Goal: Task Accomplishment & Management: Use online tool/utility

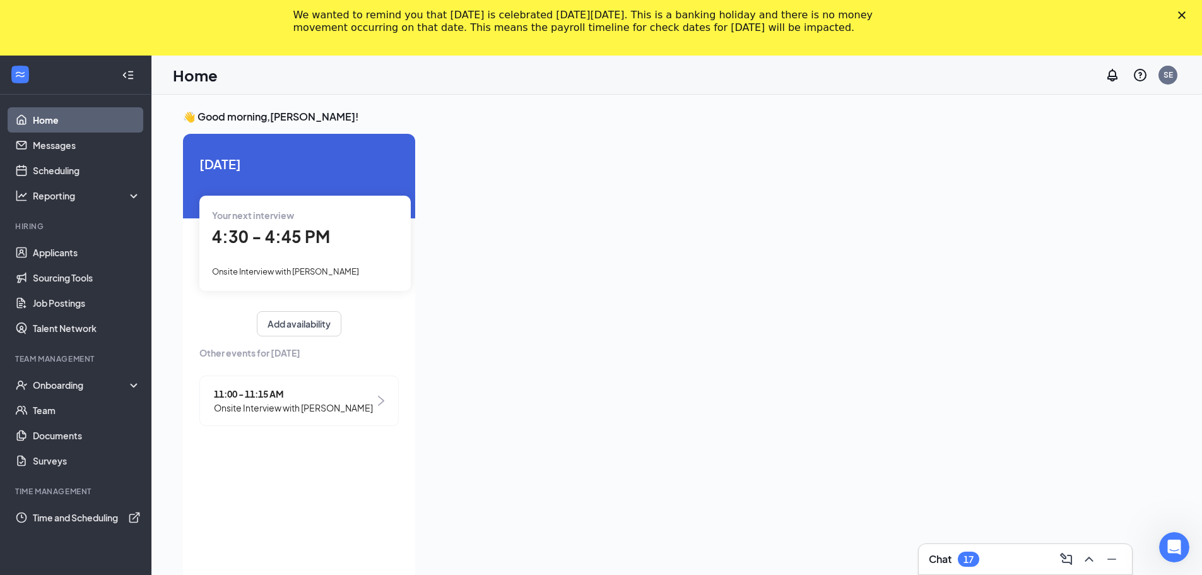
click at [1186, 13] on icon "Close" at bounding box center [1182, 15] width 8 height 8
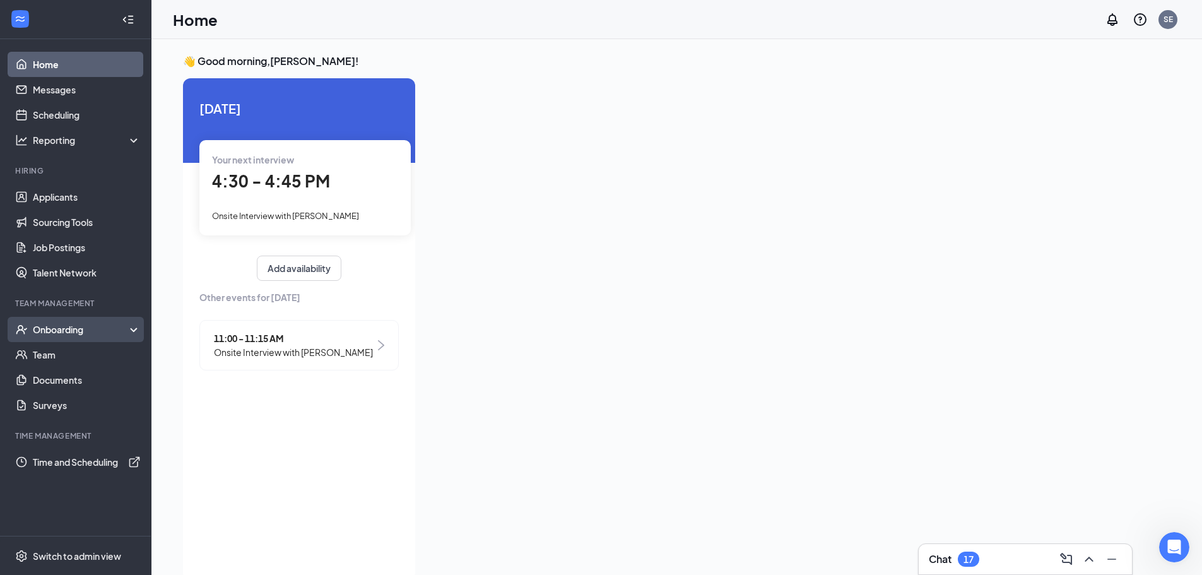
click at [79, 334] on div "Onboarding" at bounding box center [81, 329] width 97 height 13
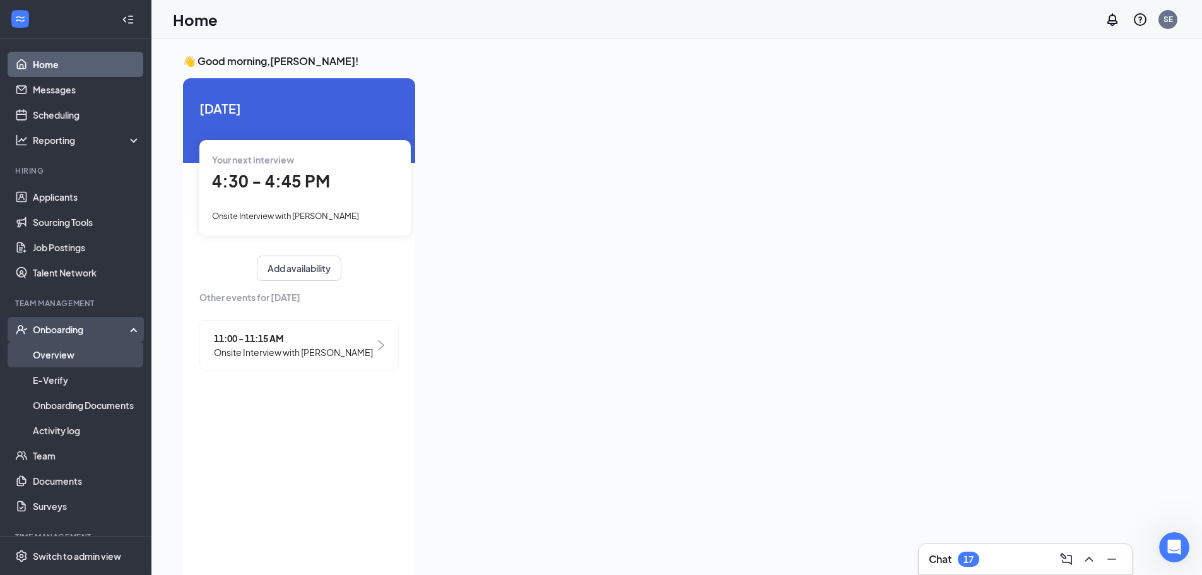
click at [71, 350] on link "Overview" at bounding box center [87, 354] width 108 height 25
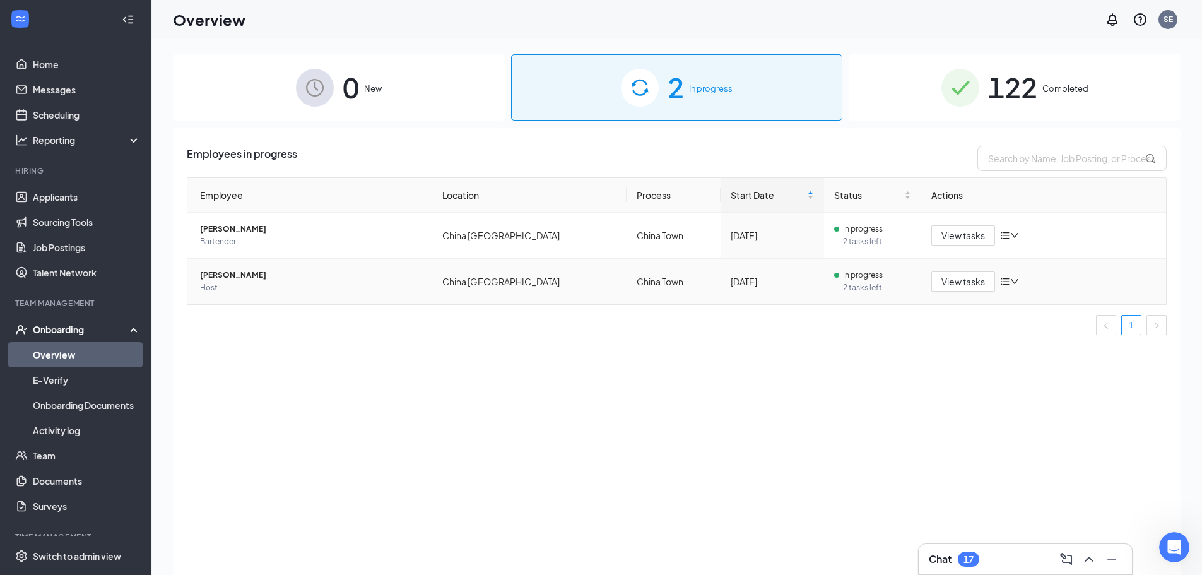
click at [346, 291] on span "Host" at bounding box center [311, 288] width 222 height 13
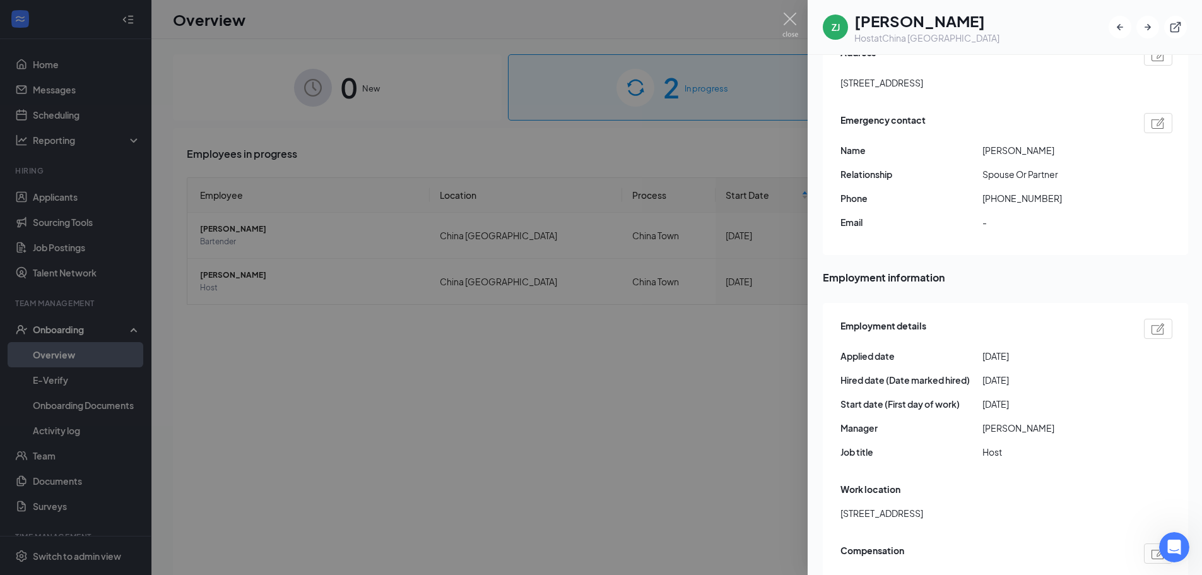
scroll to position [379, 0]
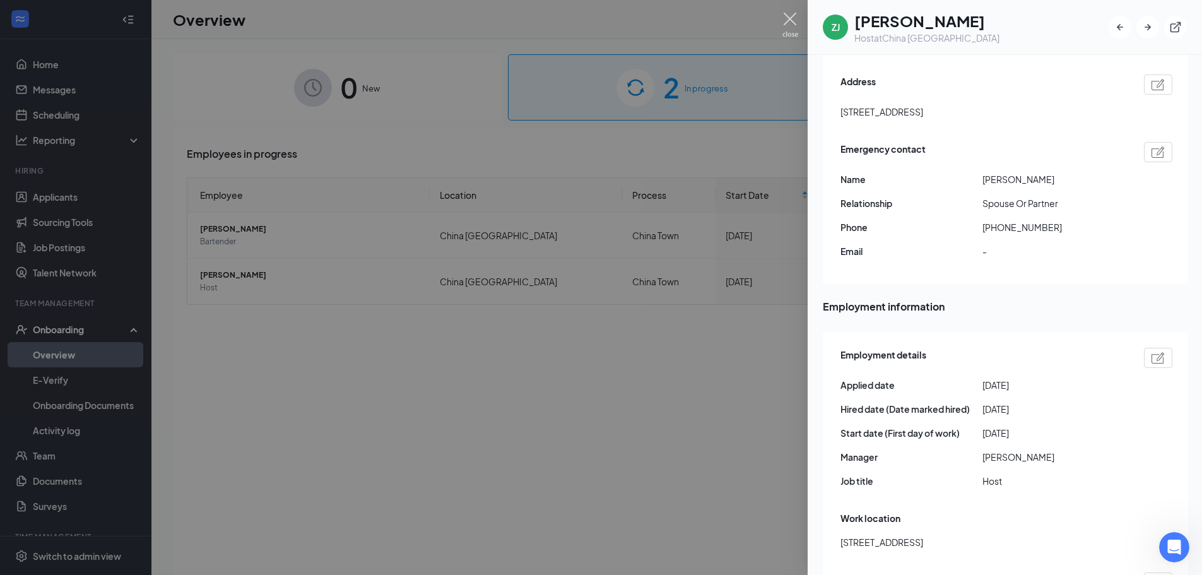
click at [792, 21] on img at bounding box center [791, 25] width 16 height 25
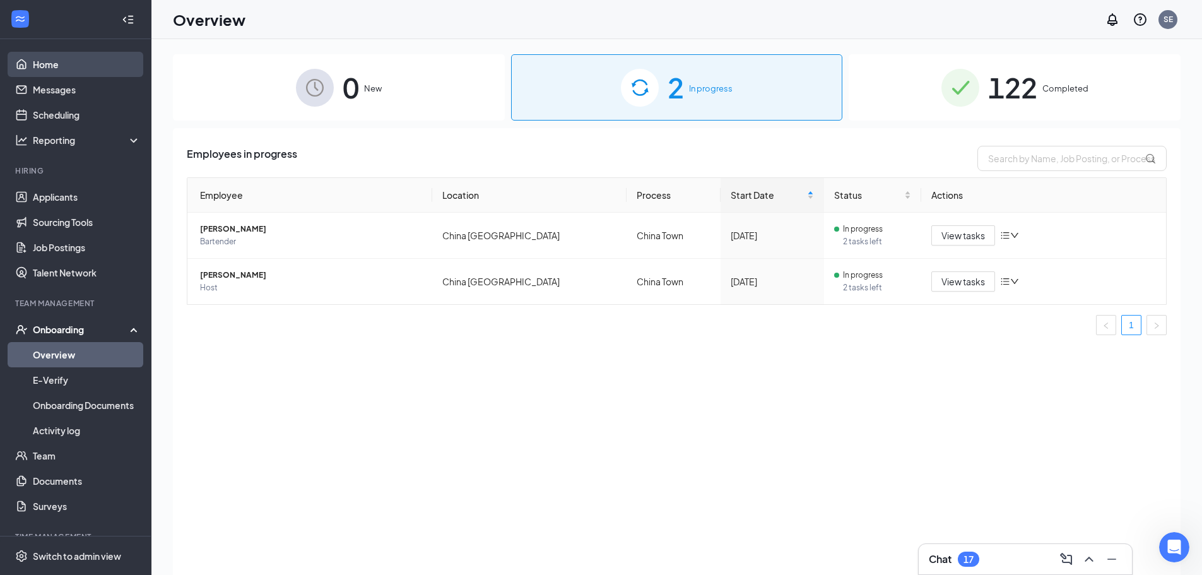
click at [56, 62] on link "Home" at bounding box center [87, 64] width 108 height 25
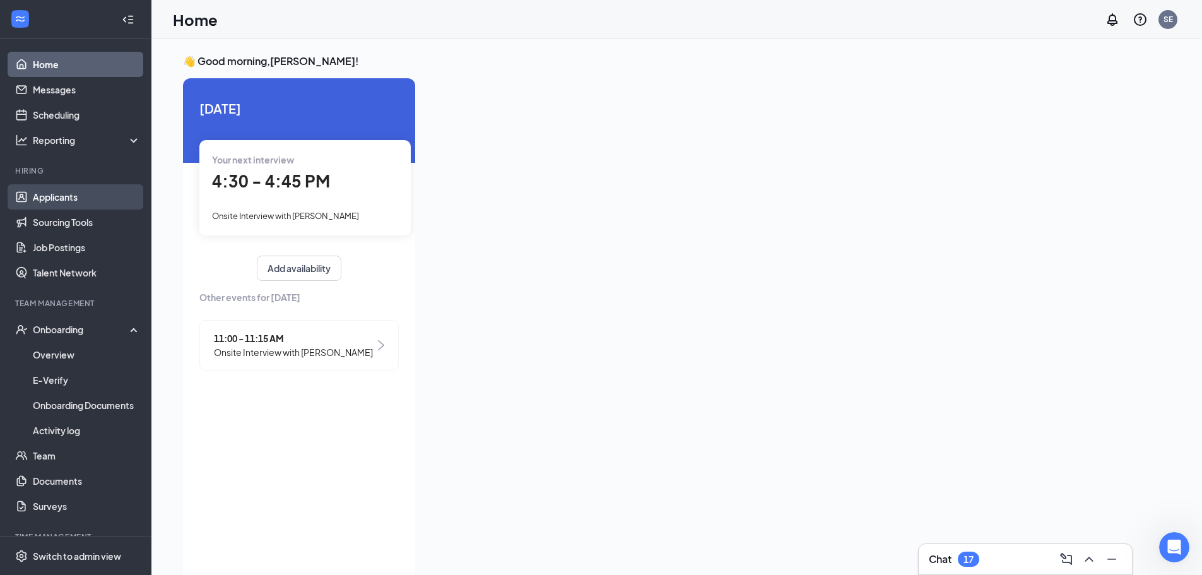
click at [81, 198] on link "Applicants" at bounding box center [87, 196] width 108 height 25
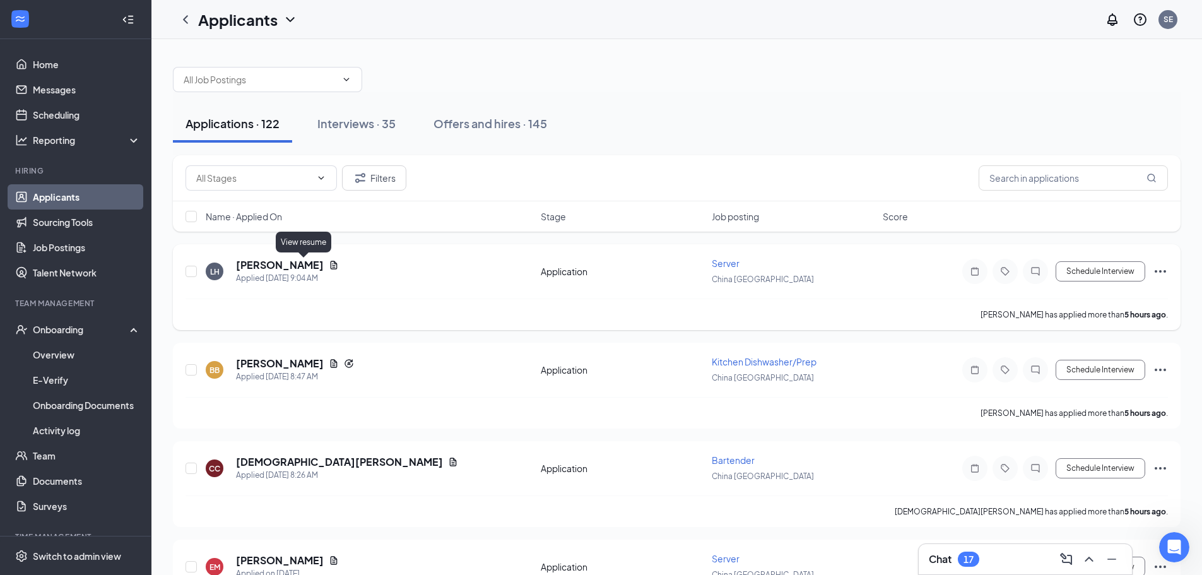
click at [329, 266] on icon "Document" at bounding box center [334, 265] width 10 height 10
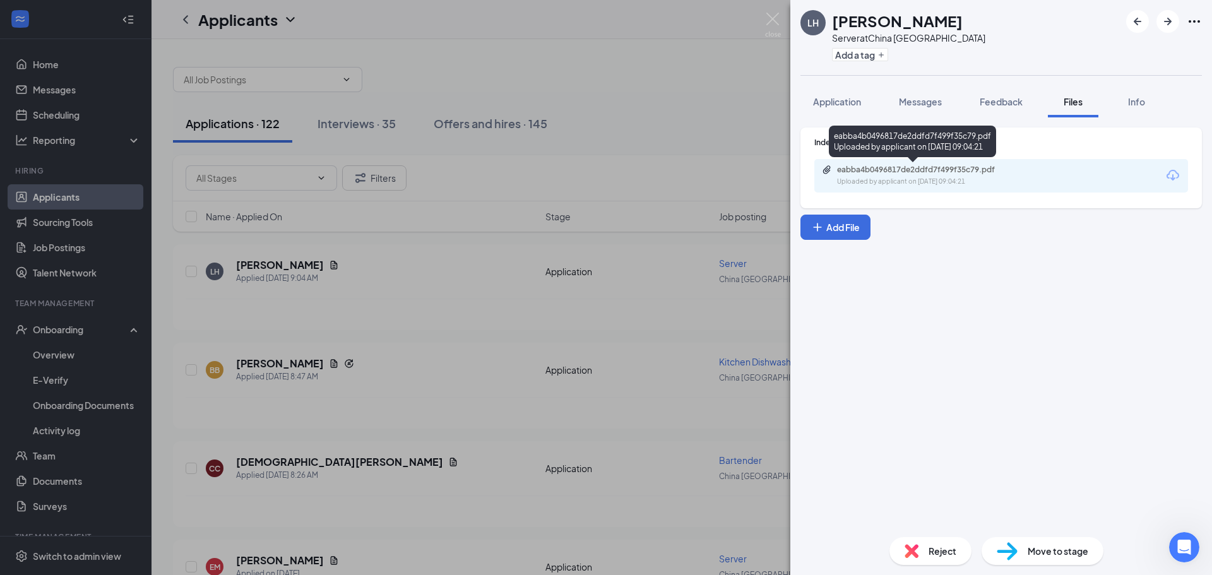
click at [876, 175] on div "eabba4b0496817de2ddfd7f499f35c79.pdf Uploaded by applicant on [DATE] 09:04:21" at bounding box center [924, 176] width 205 height 22
click at [775, 14] on img at bounding box center [773, 25] width 16 height 25
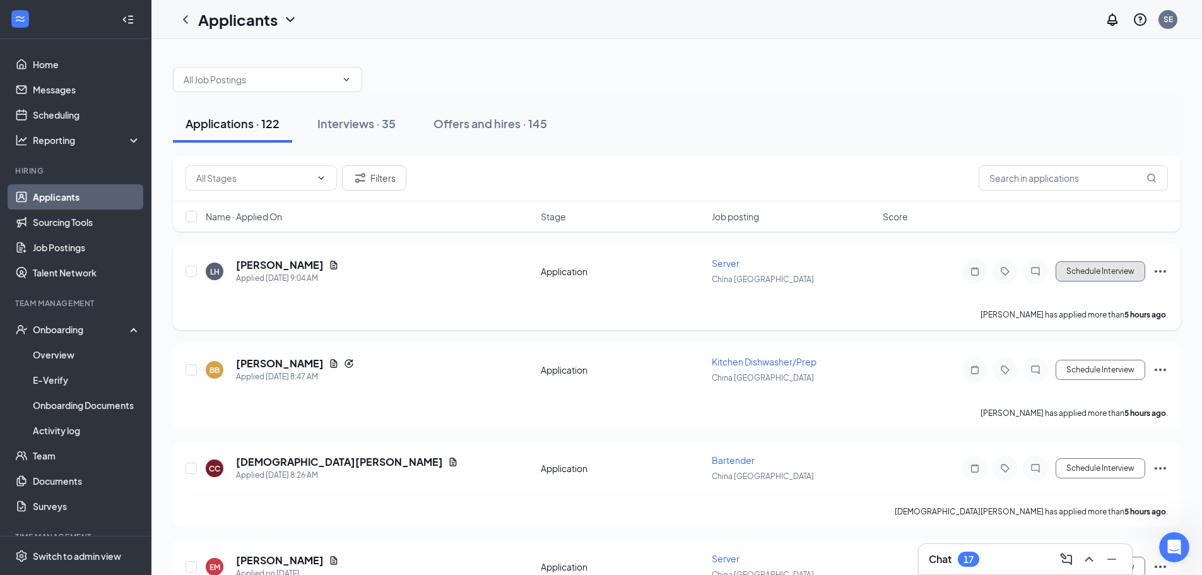
click at [1086, 270] on button "Schedule Interview" at bounding box center [1101, 271] width 90 height 20
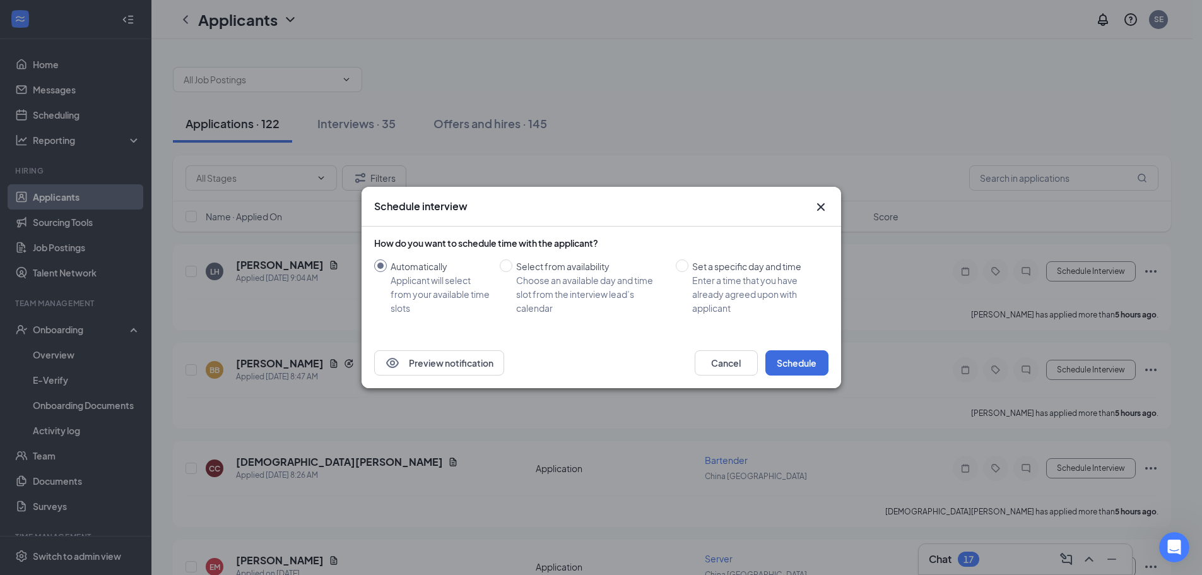
click at [822, 208] on icon "Cross" at bounding box center [821, 207] width 8 height 8
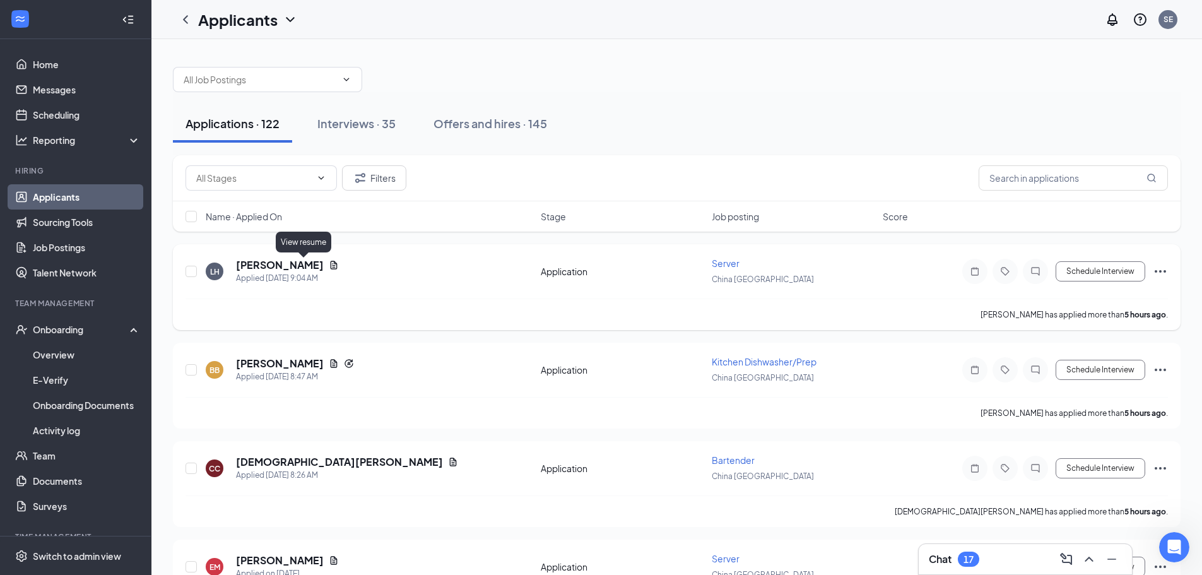
click at [329, 268] on icon "Document" at bounding box center [334, 265] width 10 height 10
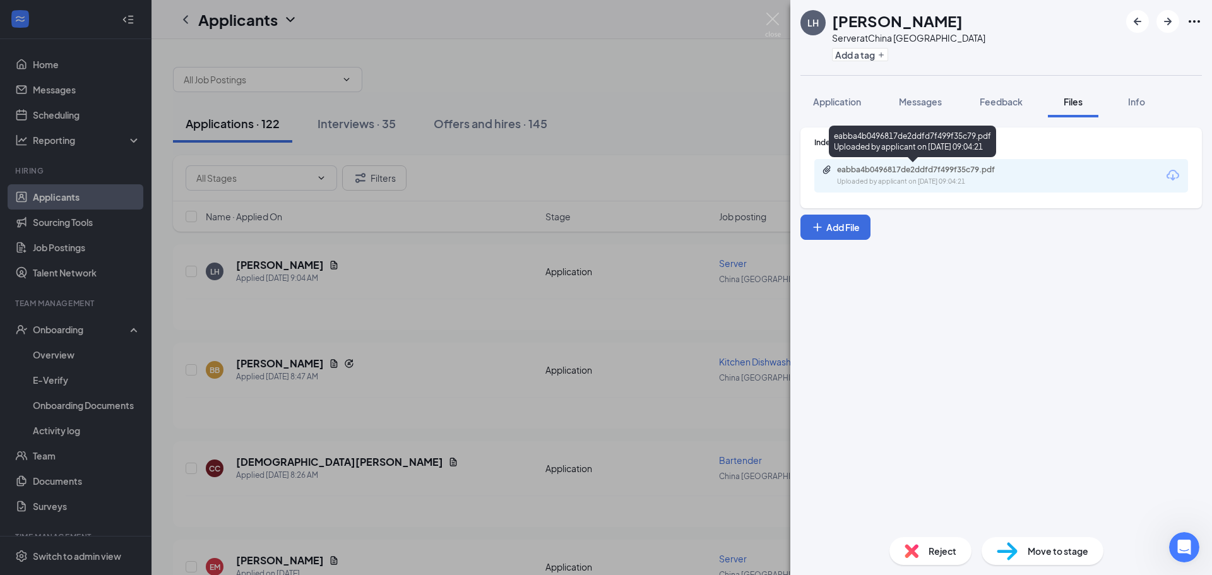
click at [929, 172] on div "eabba4b0496817de2ddfd7f499f35c79.pdf" at bounding box center [925, 170] width 177 height 10
click at [770, 22] on img at bounding box center [773, 25] width 16 height 25
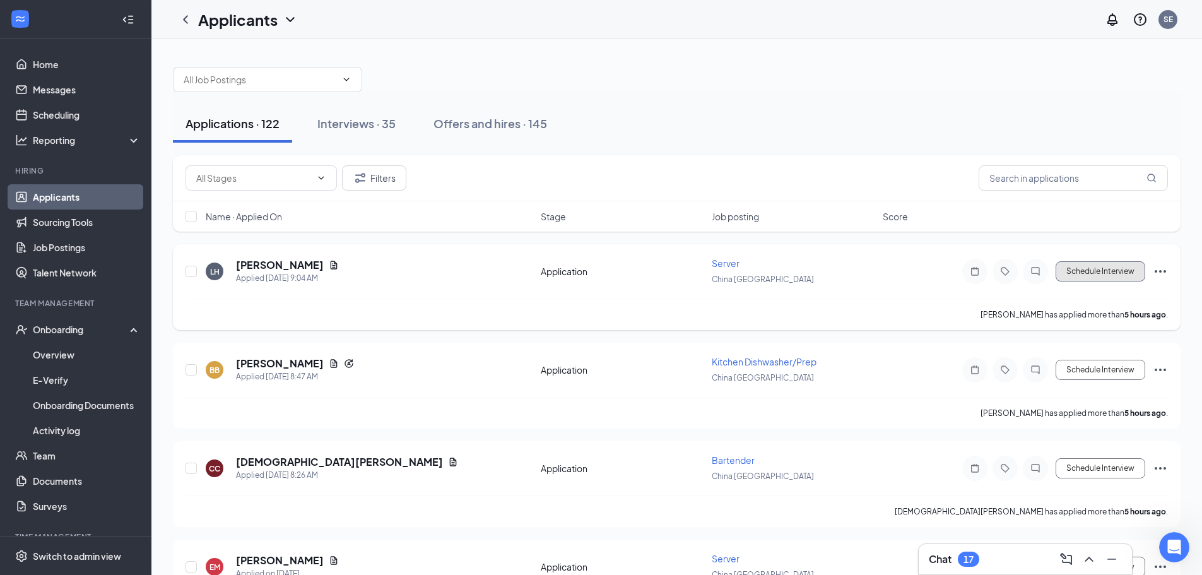
click at [1093, 271] on button "Schedule Interview" at bounding box center [1101, 271] width 90 height 20
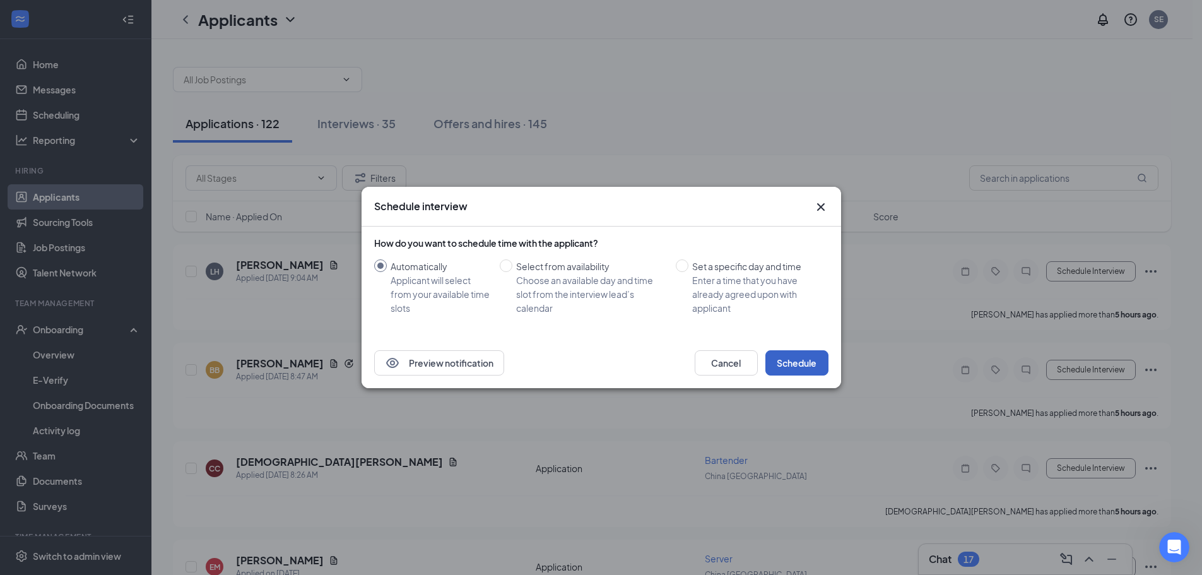
click at [795, 365] on button "Schedule" at bounding box center [797, 362] width 63 height 25
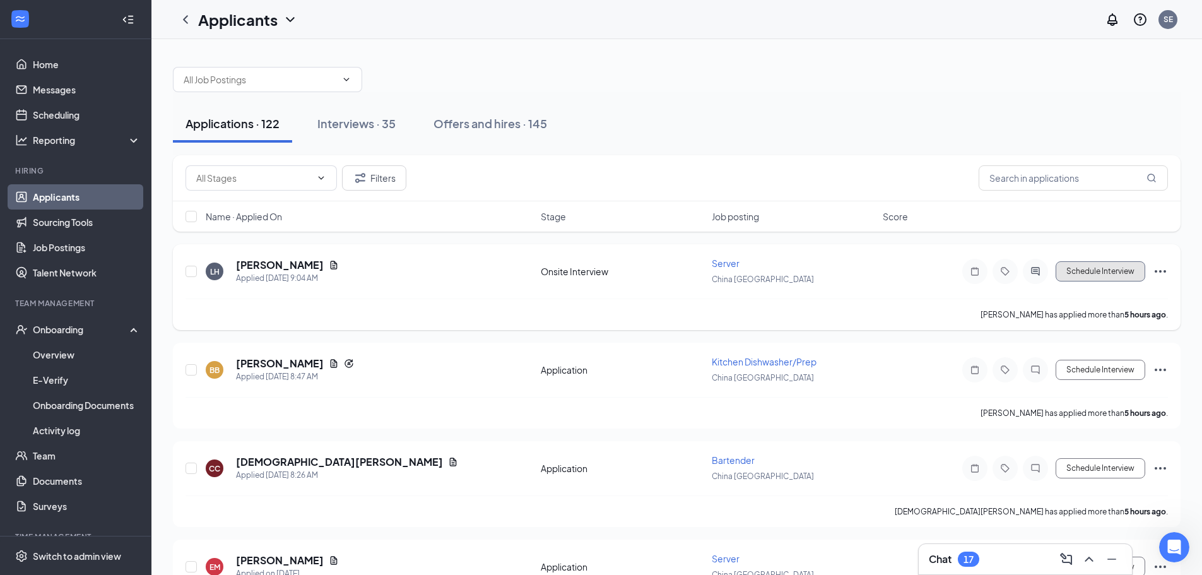
click at [1074, 281] on button "Schedule Interview" at bounding box center [1101, 271] width 90 height 20
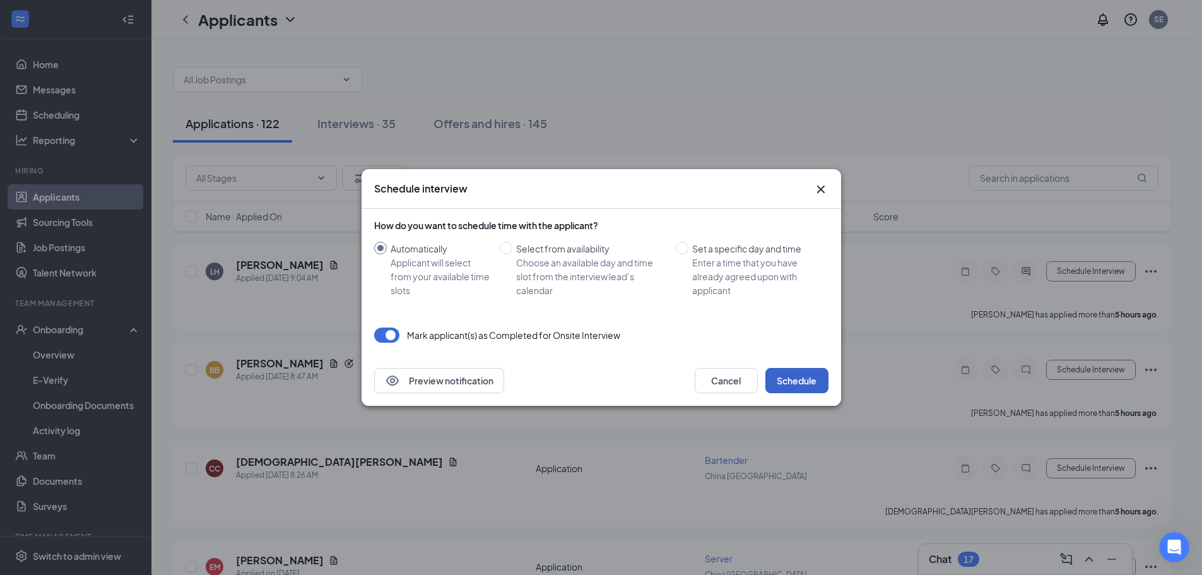
click at [804, 379] on button "Schedule" at bounding box center [797, 380] width 63 height 25
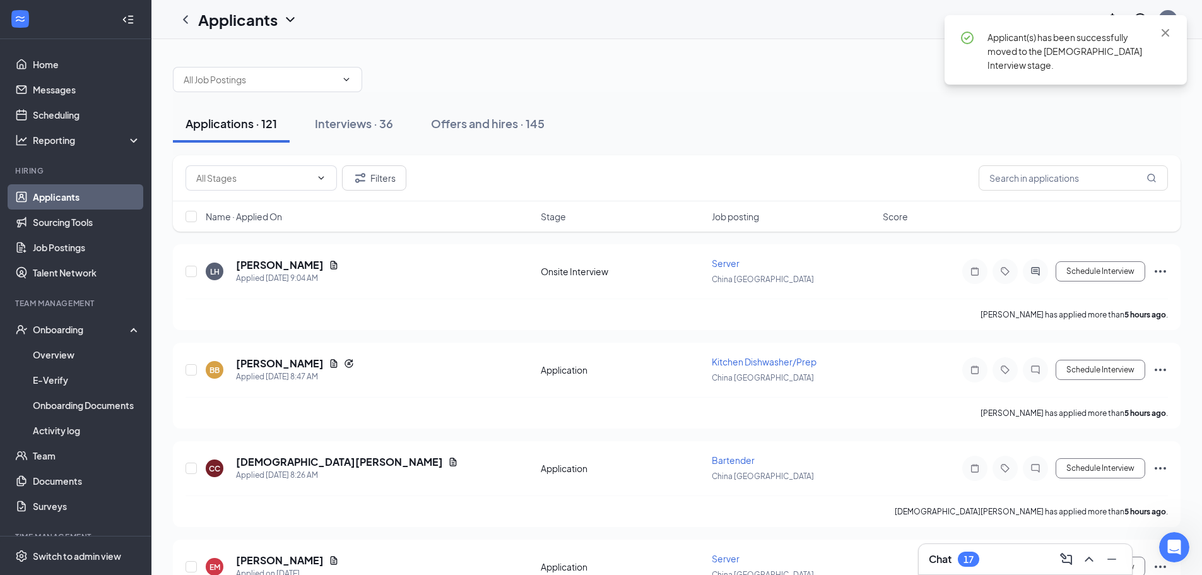
drag, startPoint x: 804, startPoint y: 379, endPoint x: 503, endPoint y: 167, distance: 368.7
click at [503, 167] on div "Filters" at bounding box center [677, 177] width 983 height 25
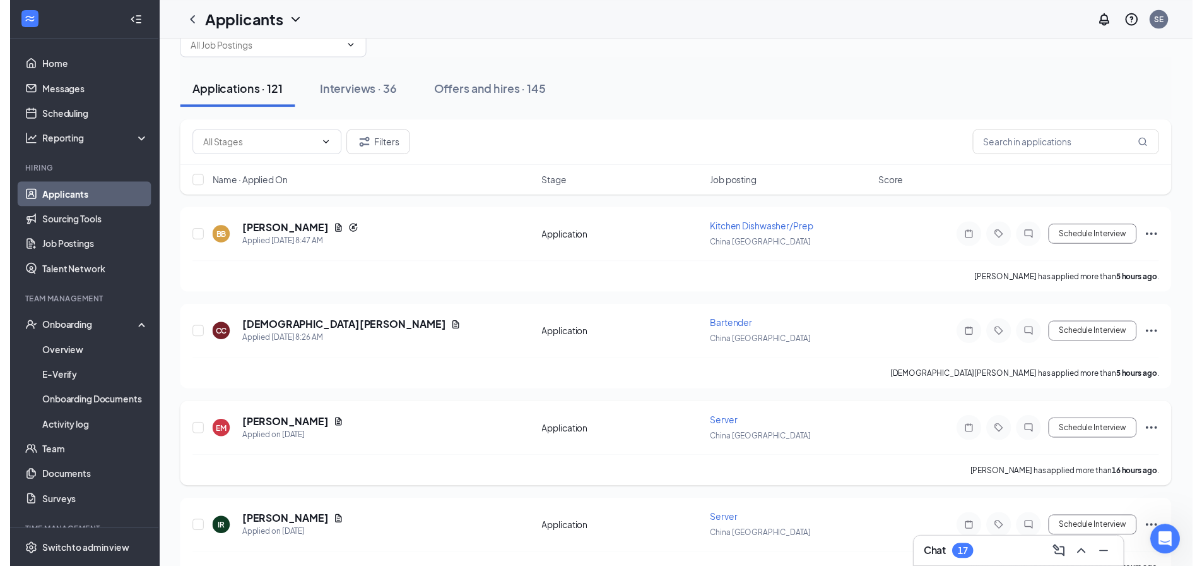
scroll to position [63, 0]
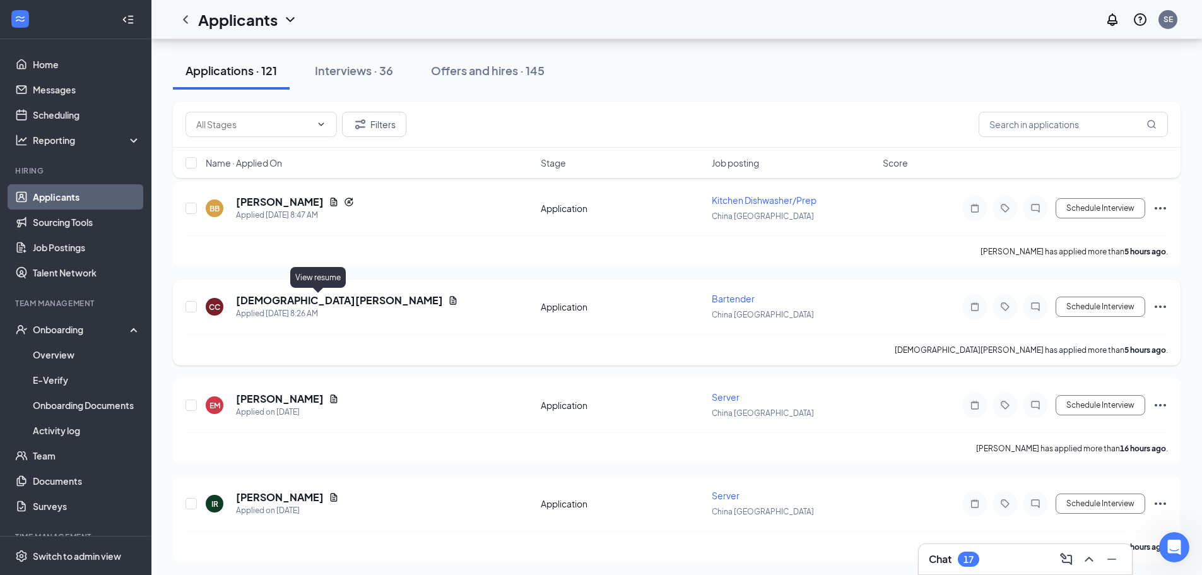
click at [450, 304] on icon "Document" at bounding box center [453, 300] width 7 height 8
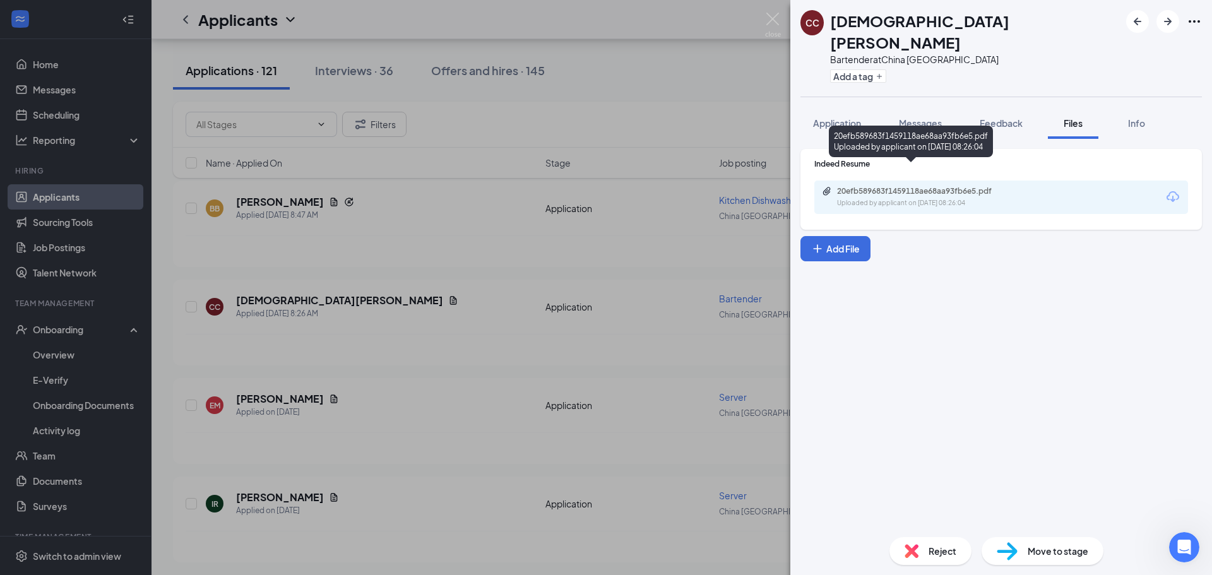
click at [886, 198] on div "Uploaded by applicant on [DATE] 08:26:04" at bounding box center [931, 203] width 189 height 10
click at [780, 18] on img at bounding box center [773, 25] width 16 height 25
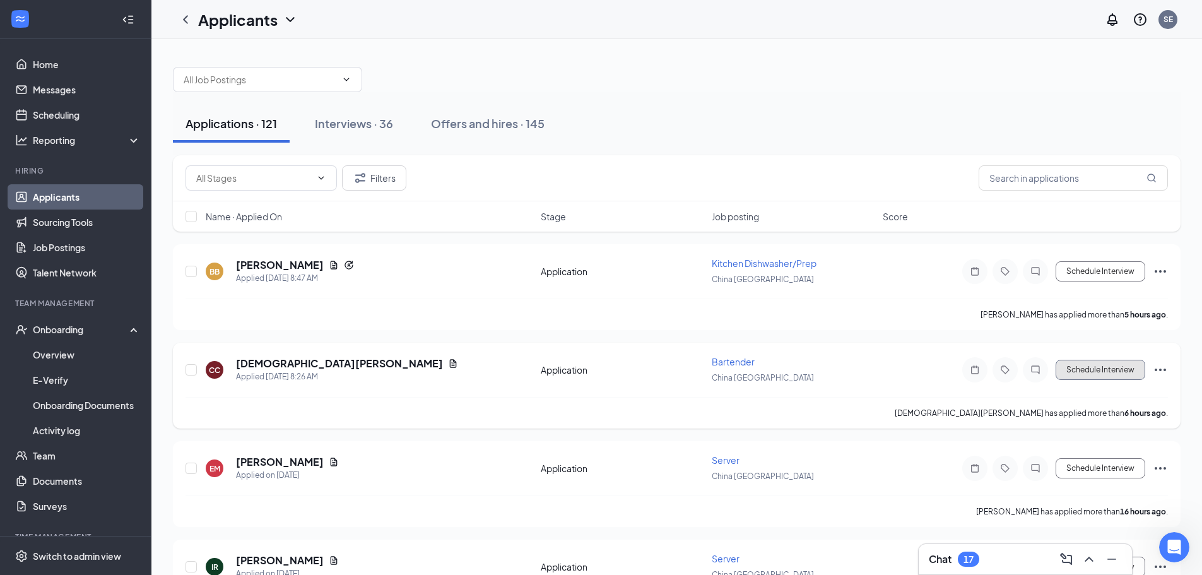
click at [1110, 369] on button "Schedule Interview" at bounding box center [1101, 370] width 90 height 20
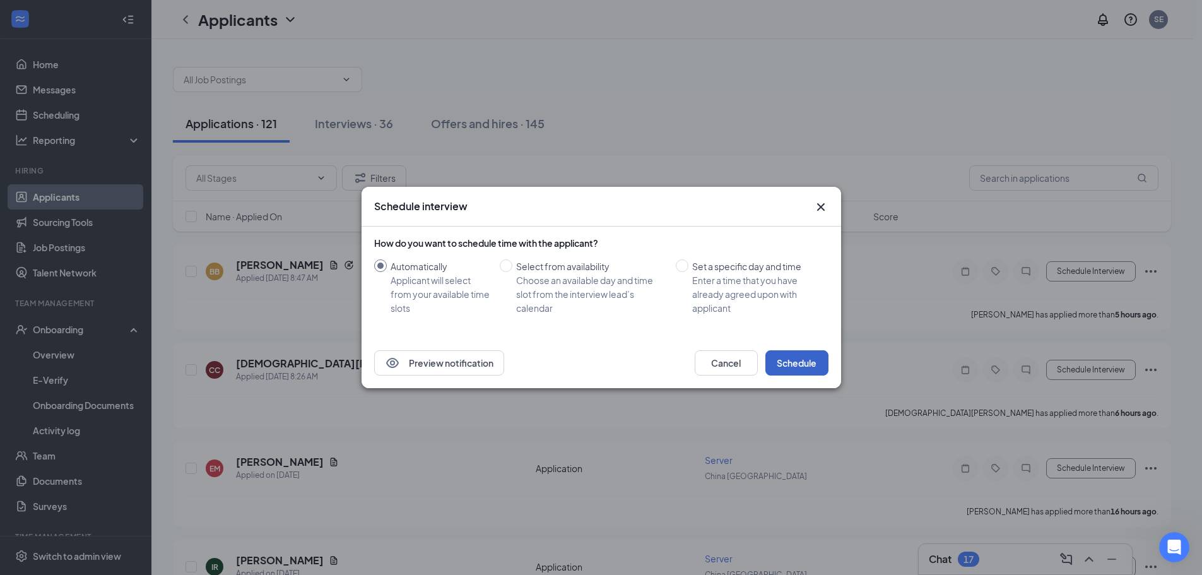
click at [815, 372] on button "Schedule" at bounding box center [797, 362] width 63 height 25
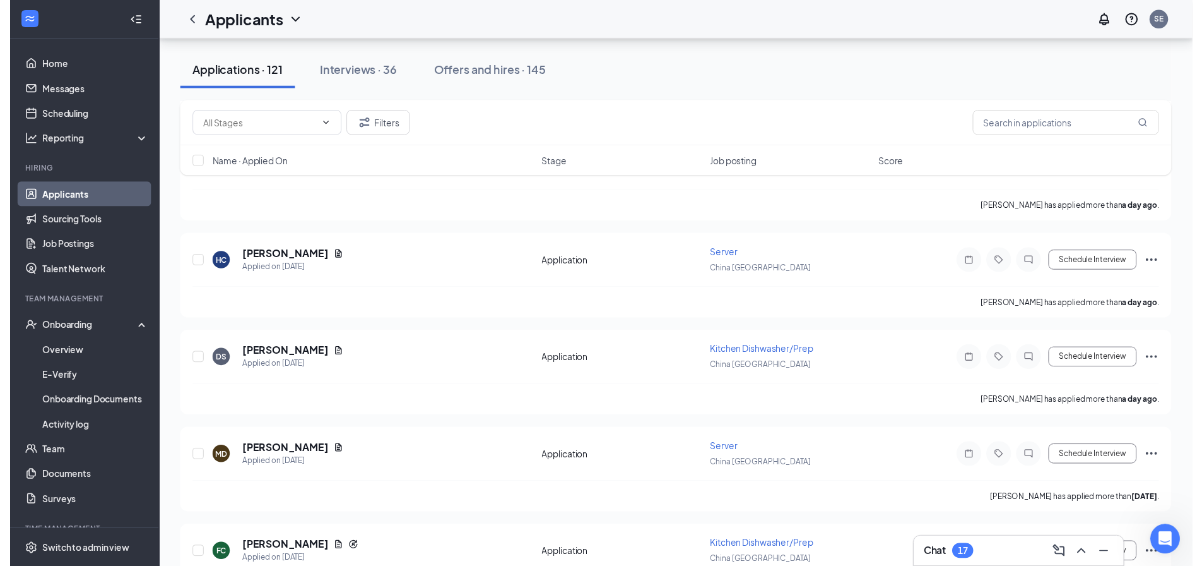
scroll to position [713, 0]
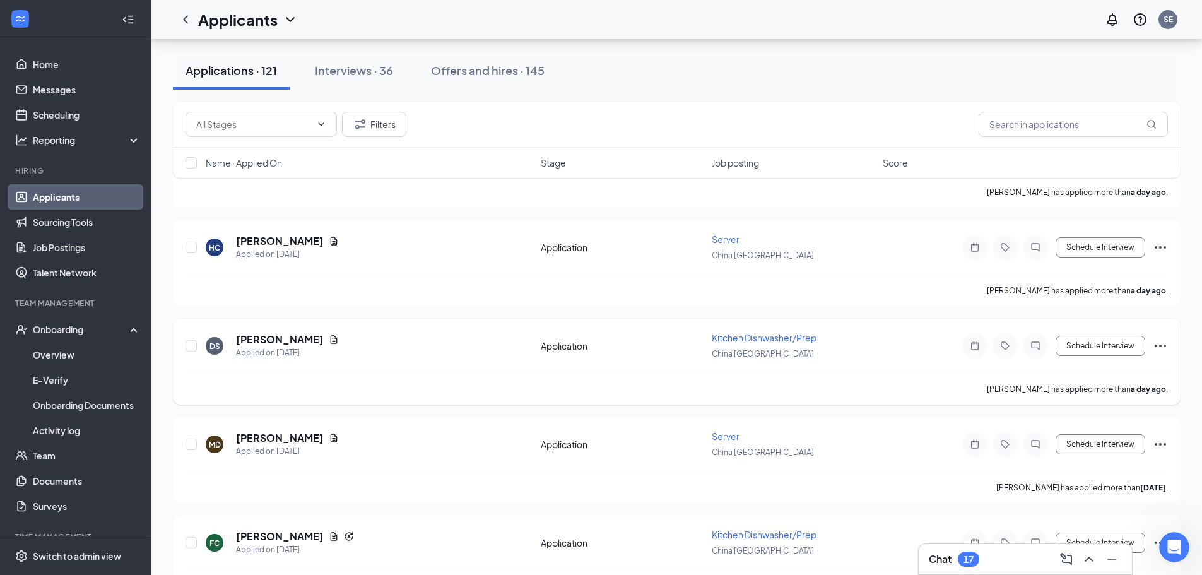
click at [331, 340] on icon "Document" at bounding box center [334, 339] width 7 height 8
click at [317, 337] on div at bounding box center [601, 287] width 1202 height 575
click at [331, 241] on icon "Document" at bounding box center [334, 241] width 7 height 8
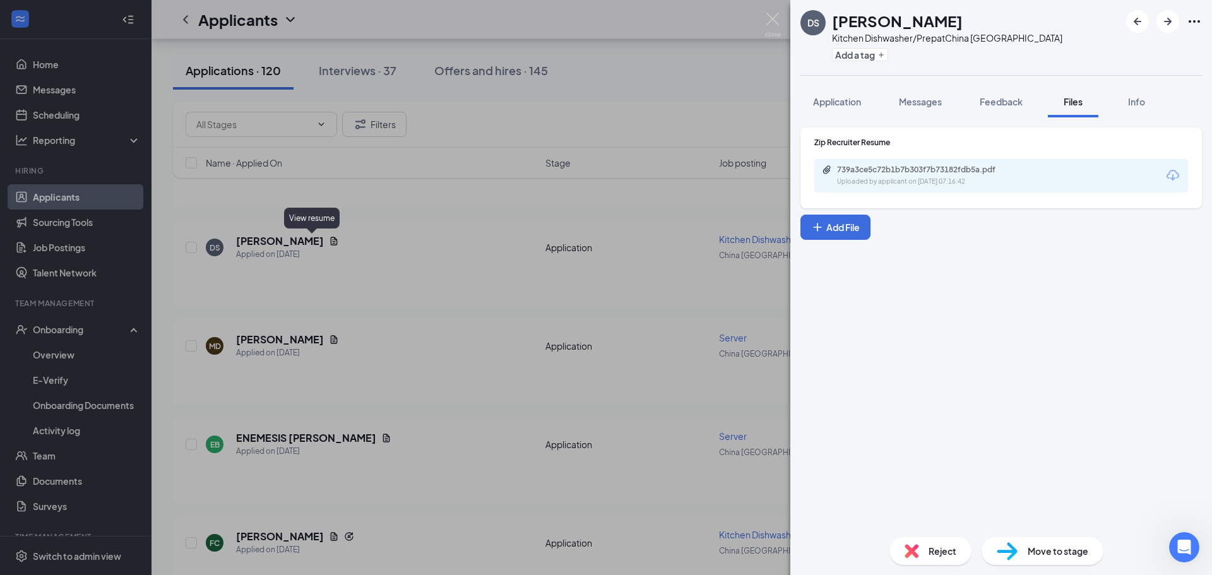
click at [908, 170] on div "739a3ce5c72b1b7b303f7b73182fdb5a.pdf" at bounding box center [925, 170] width 177 height 10
click at [769, 21] on img at bounding box center [773, 25] width 16 height 25
click at [781, 27] on div "Applicants SE" at bounding box center [681, 19] width 1060 height 39
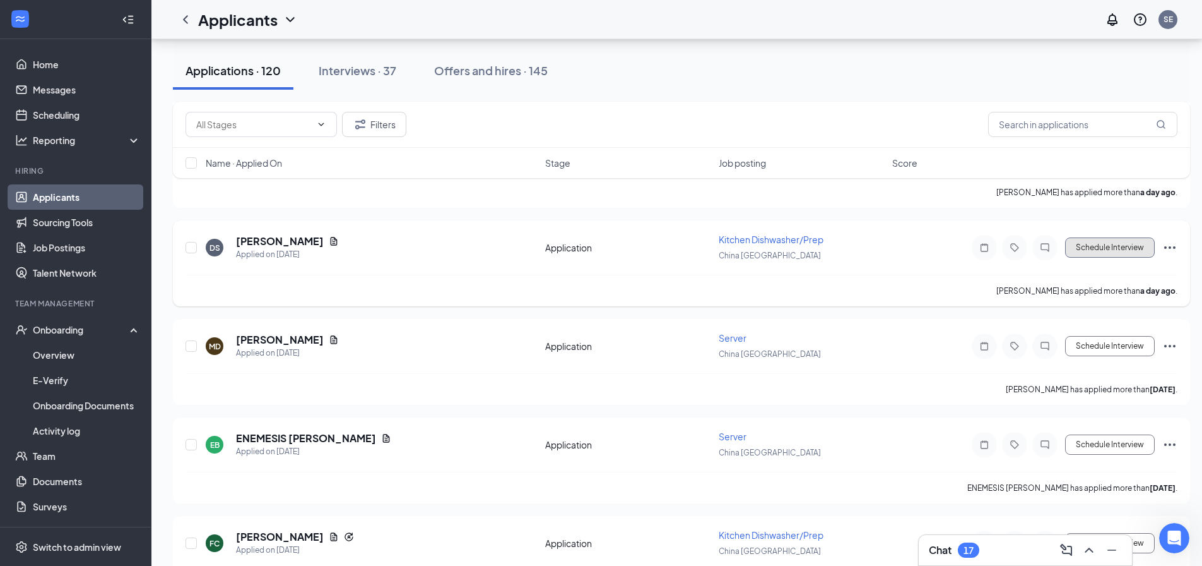
click at [1109, 254] on button "Schedule Interview" at bounding box center [1111, 247] width 90 height 20
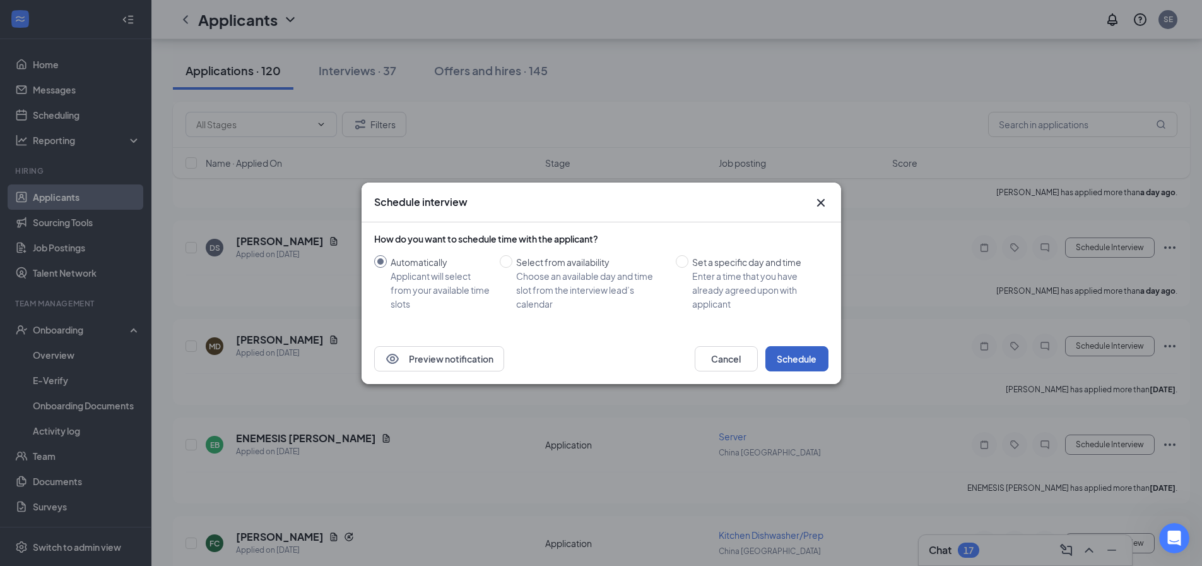
click at [794, 352] on button "Schedule" at bounding box center [797, 358] width 63 height 25
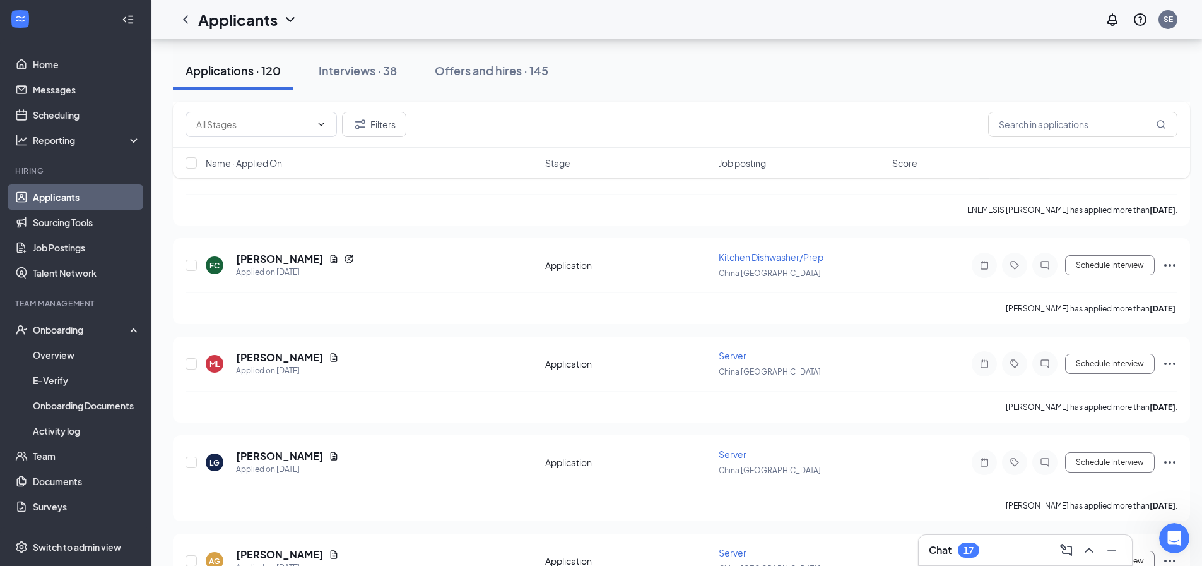
scroll to position [892, 0]
click at [331, 357] on icon "Document" at bounding box center [334, 357] width 7 height 8
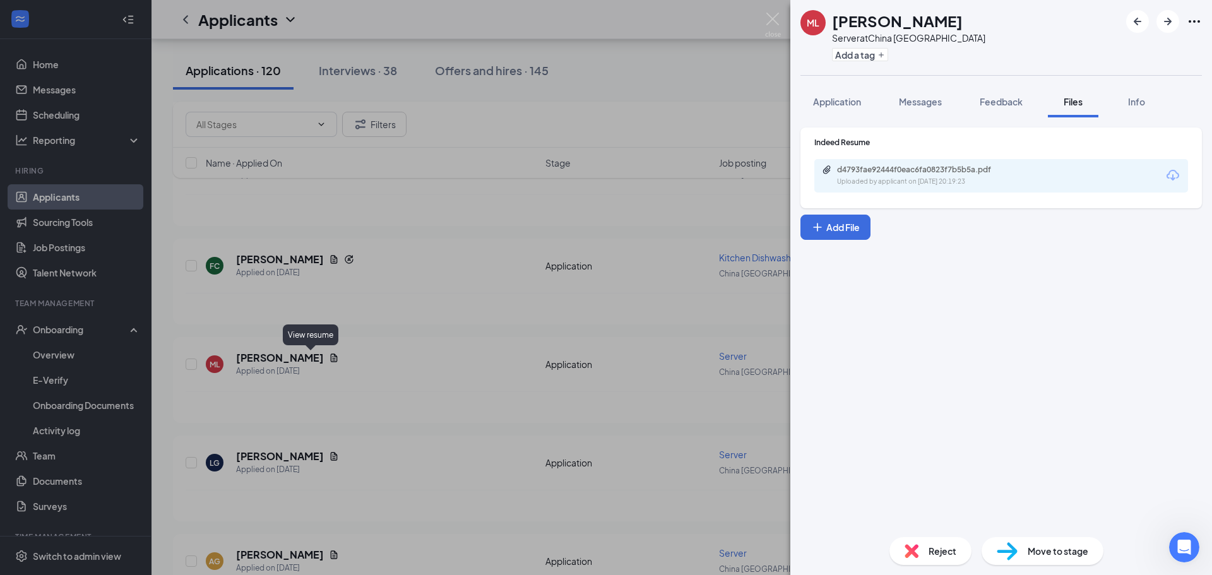
click at [887, 186] on div "Uploaded by applicant on [DATE] 20:19:23" at bounding box center [931, 182] width 189 height 10
click at [778, 18] on img at bounding box center [773, 25] width 16 height 25
click at [768, 21] on img at bounding box center [773, 25] width 16 height 25
click at [770, 27] on div "Applicants SE" at bounding box center [681, 19] width 1060 height 39
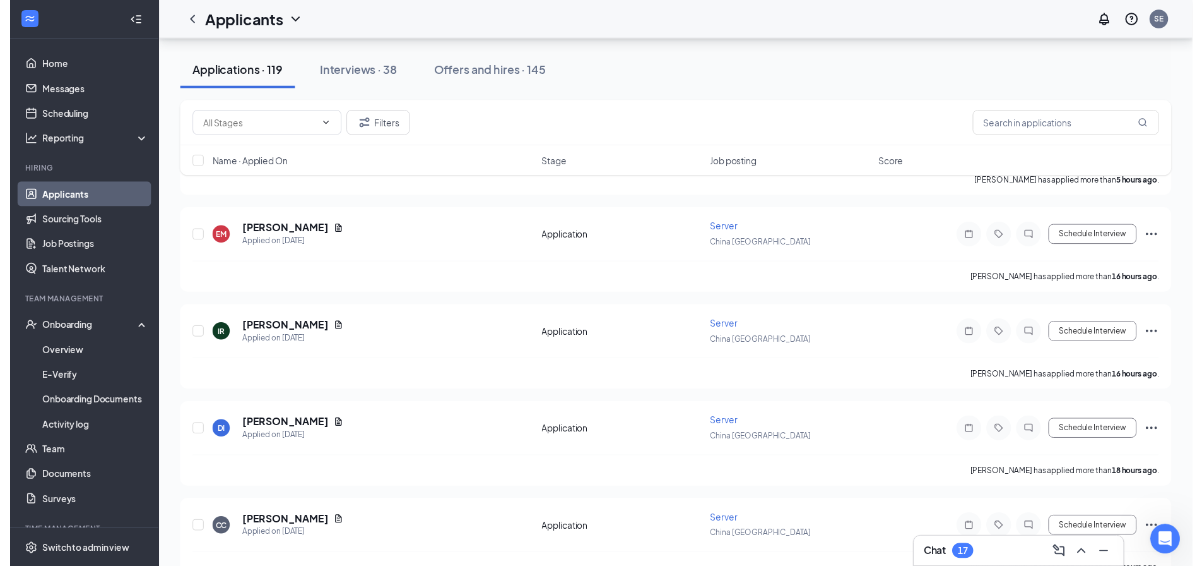
scroll to position [138, 0]
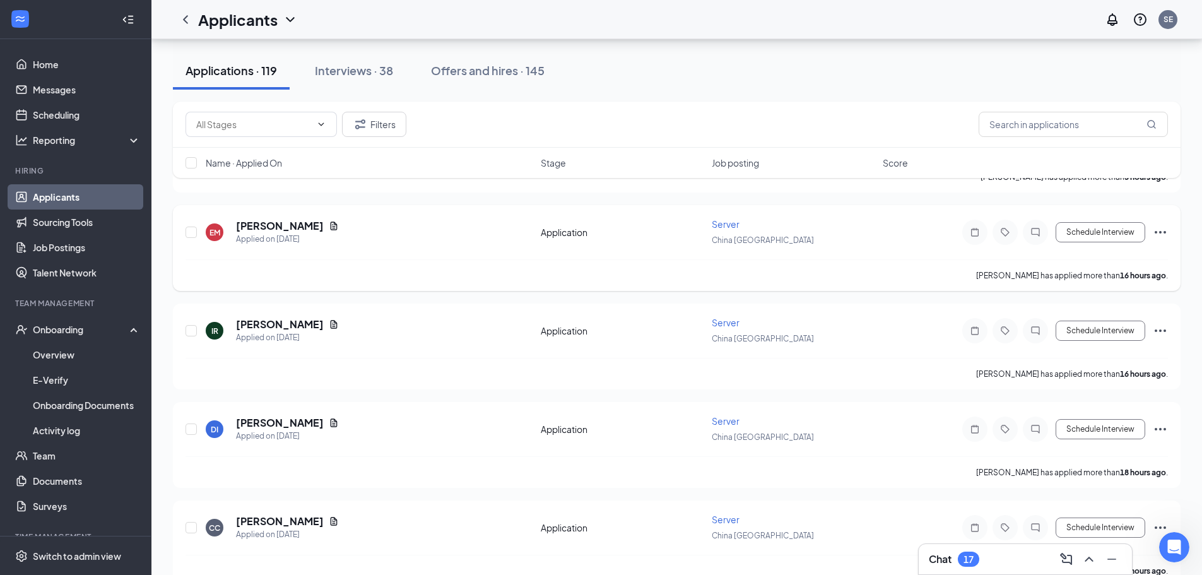
click at [329, 228] on icon "Document" at bounding box center [334, 226] width 10 height 10
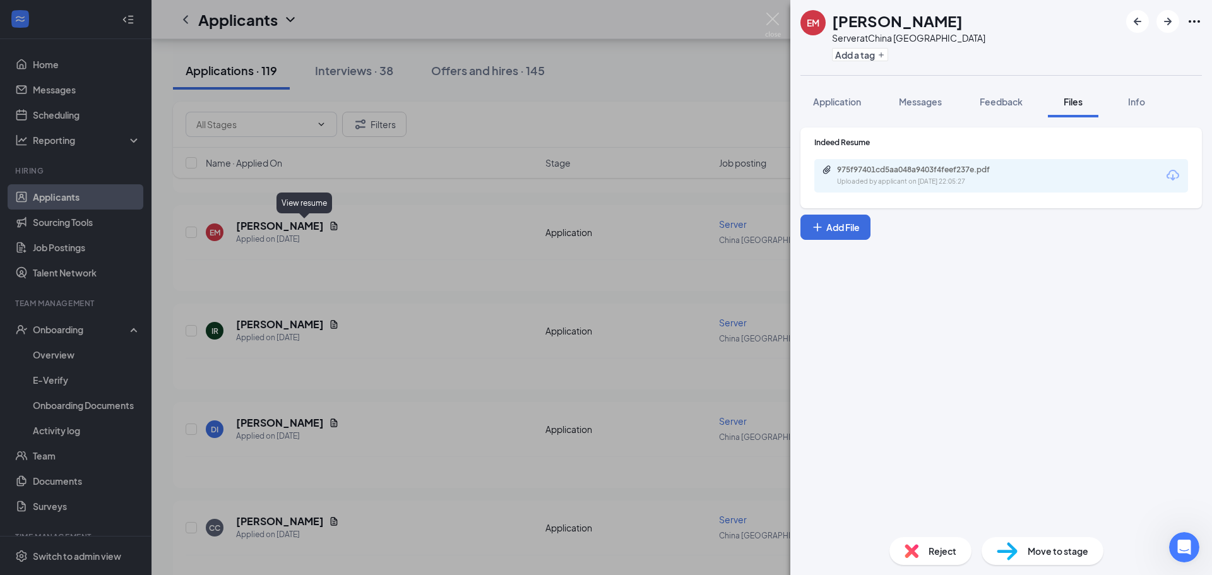
click at [910, 174] on div "975f97401cd5aa048a9403f4feef237e.pdf" at bounding box center [925, 170] width 177 height 10
click at [772, 25] on img at bounding box center [773, 25] width 16 height 25
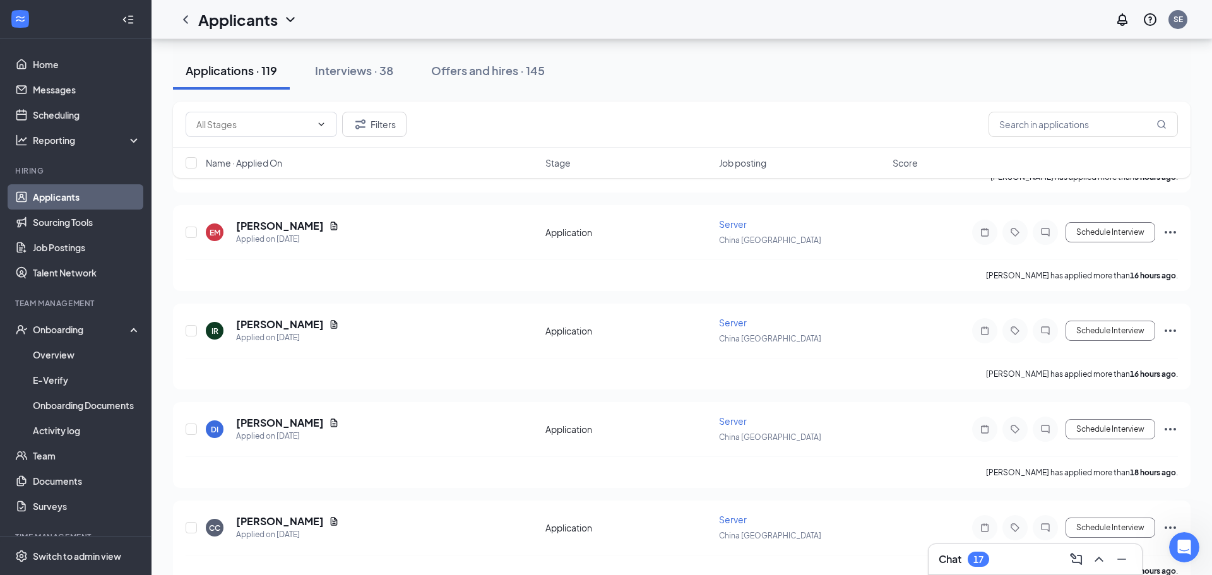
click at [769, 27] on div "Applicants SE" at bounding box center [681, 19] width 1060 height 39
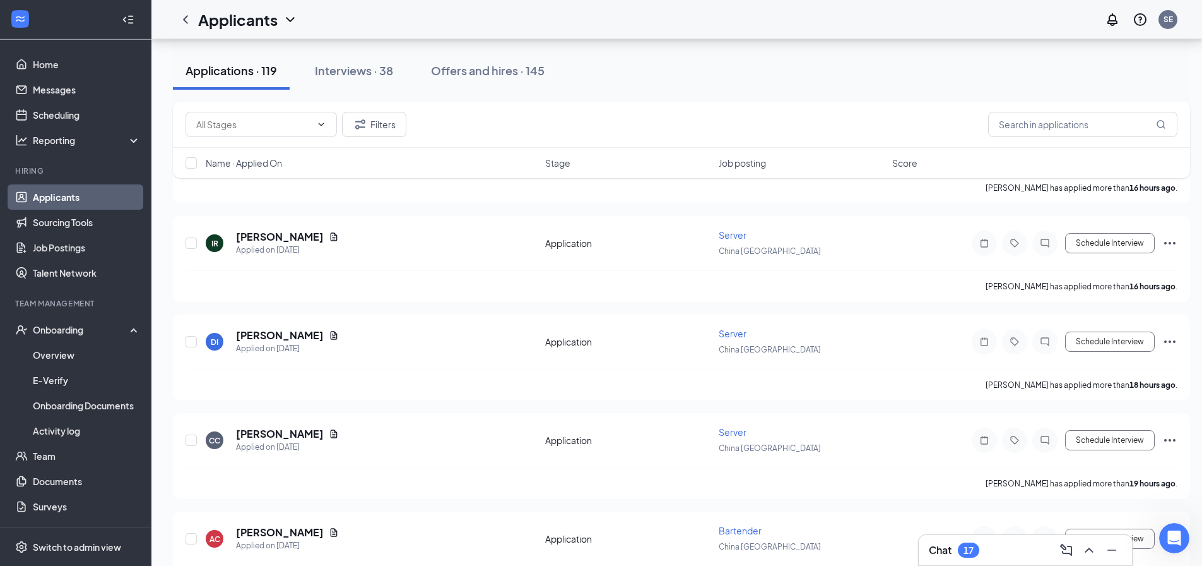
scroll to position [229, 0]
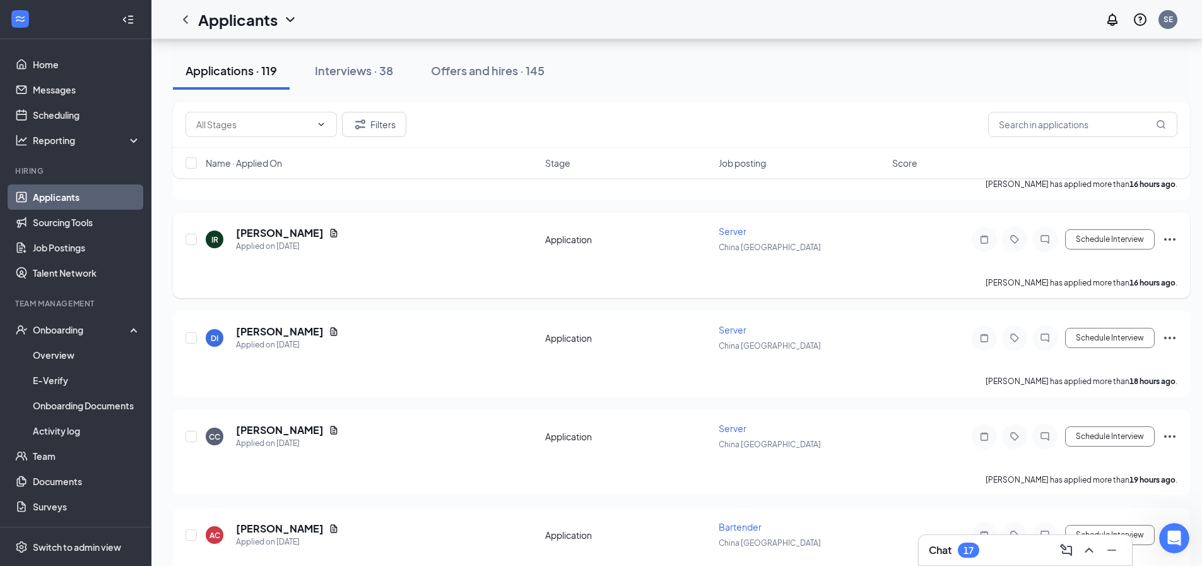
click at [331, 233] on icon "Document" at bounding box center [334, 233] width 7 height 8
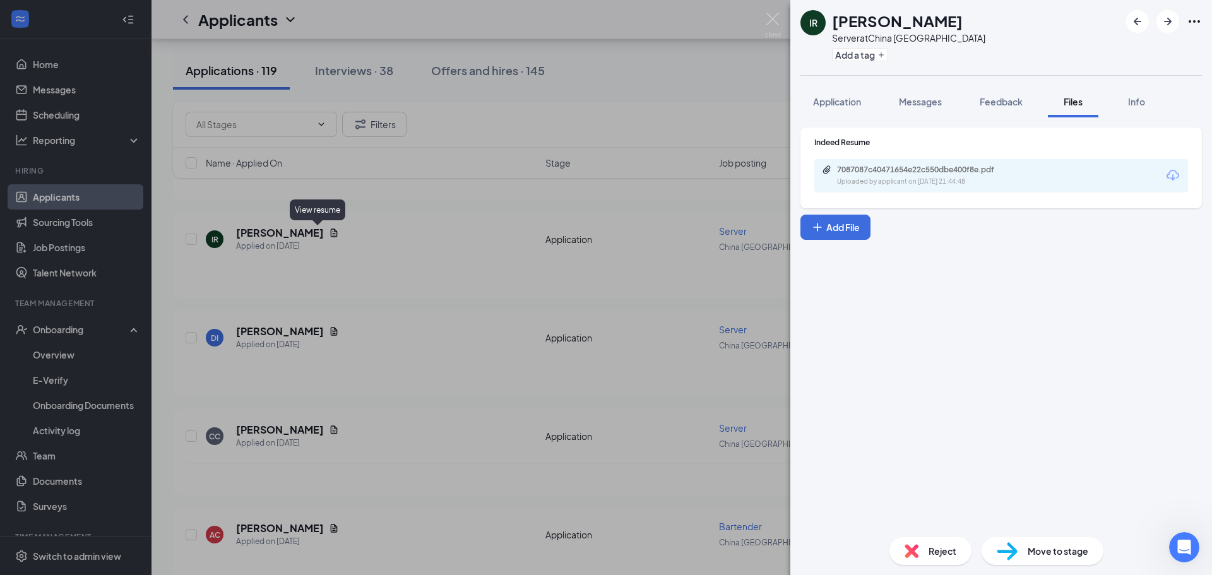
click at [894, 167] on div "7087087c40471654e22c550dbe400f8e.pdf" at bounding box center [925, 170] width 177 height 10
click at [765, 23] on img at bounding box center [773, 25] width 16 height 25
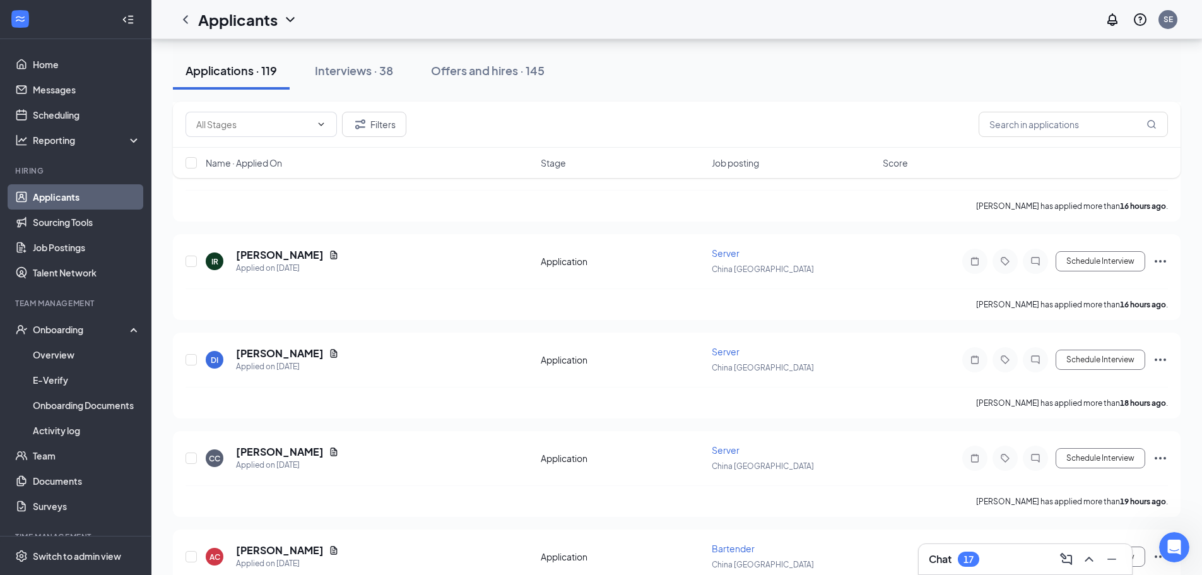
scroll to position [208, 0]
click at [288, 125] on input "text" at bounding box center [253, 124] width 115 height 14
click at [444, 139] on div "Filters" at bounding box center [677, 125] width 1008 height 46
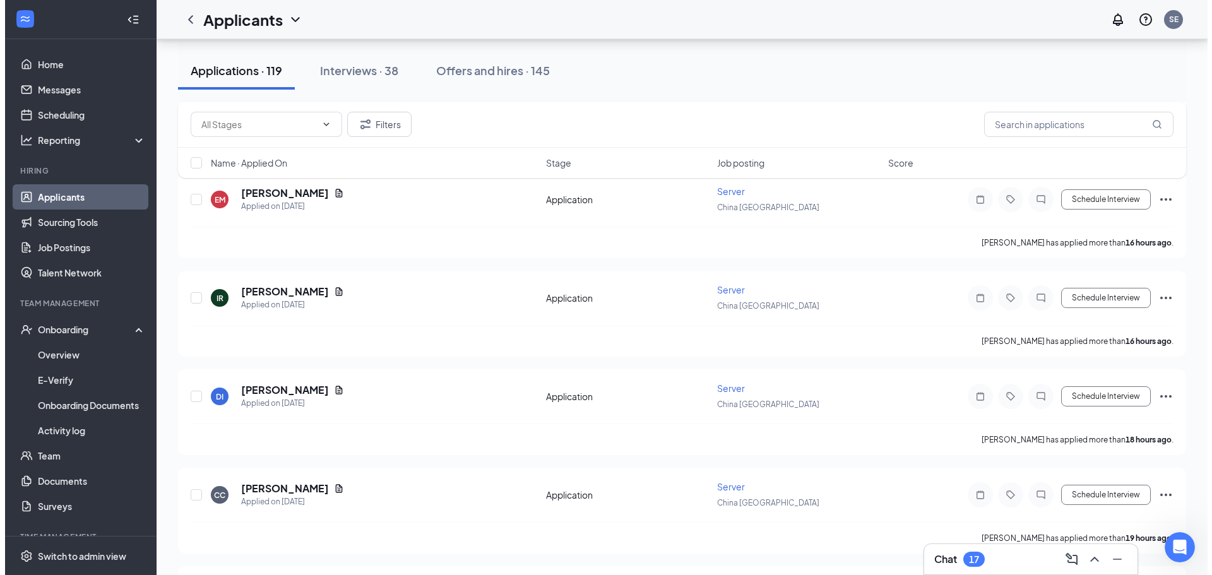
scroll to position [0, 0]
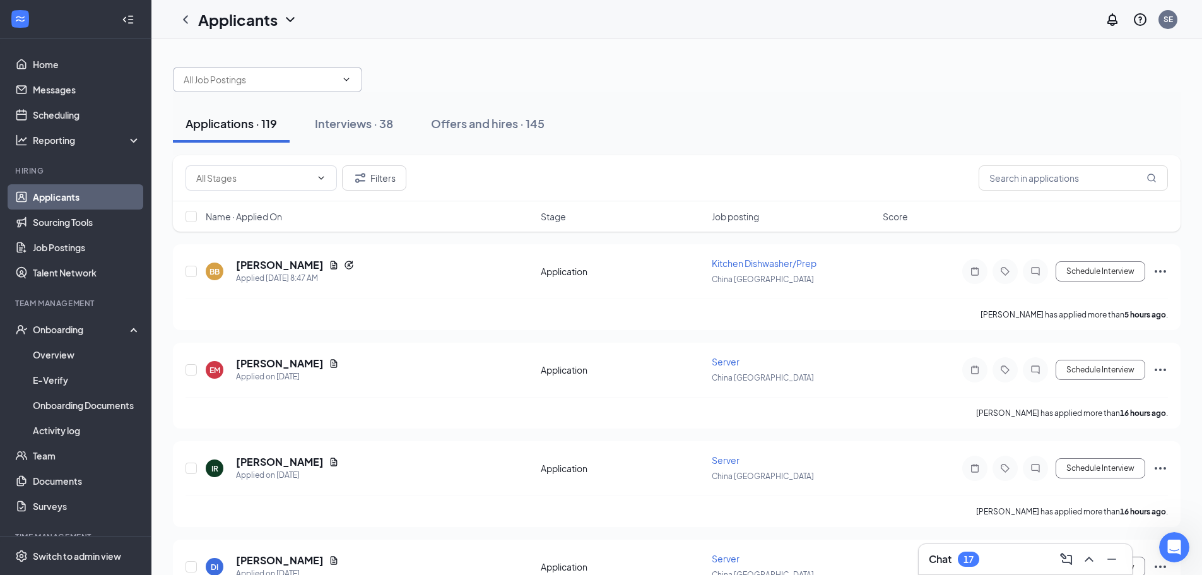
click at [276, 83] on input "text" at bounding box center [260, 80] width 153 height 14
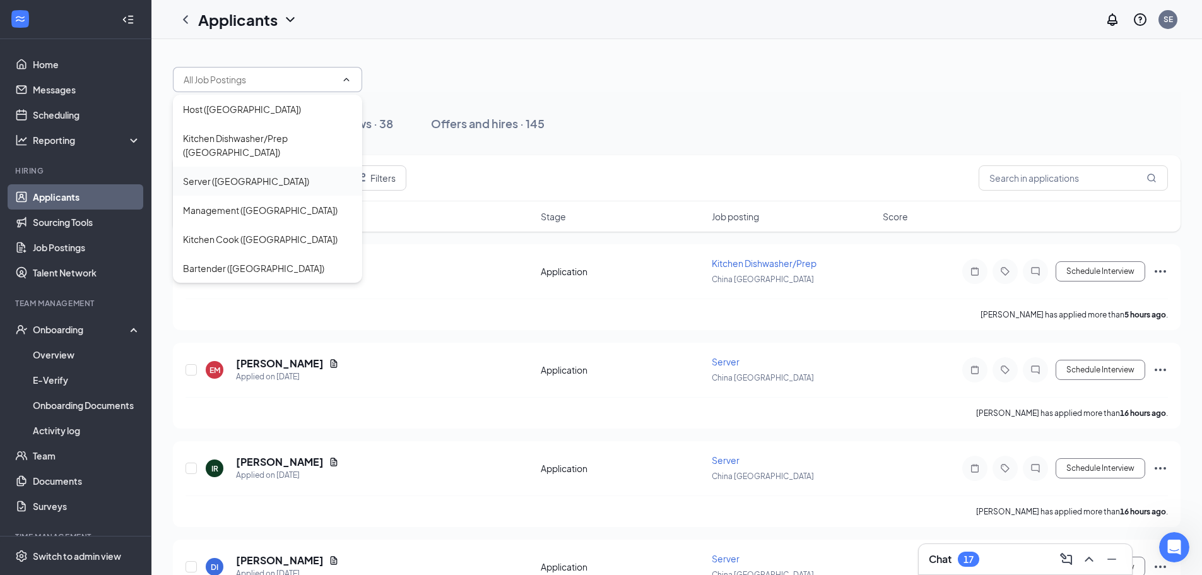
click at [259, 191] on div "Server ([GEOGRAPHIC_DATA])" at bounding box center [267, 181] width 189 height 29
type input "Server ([GEOGRAPHIC_DATA])"
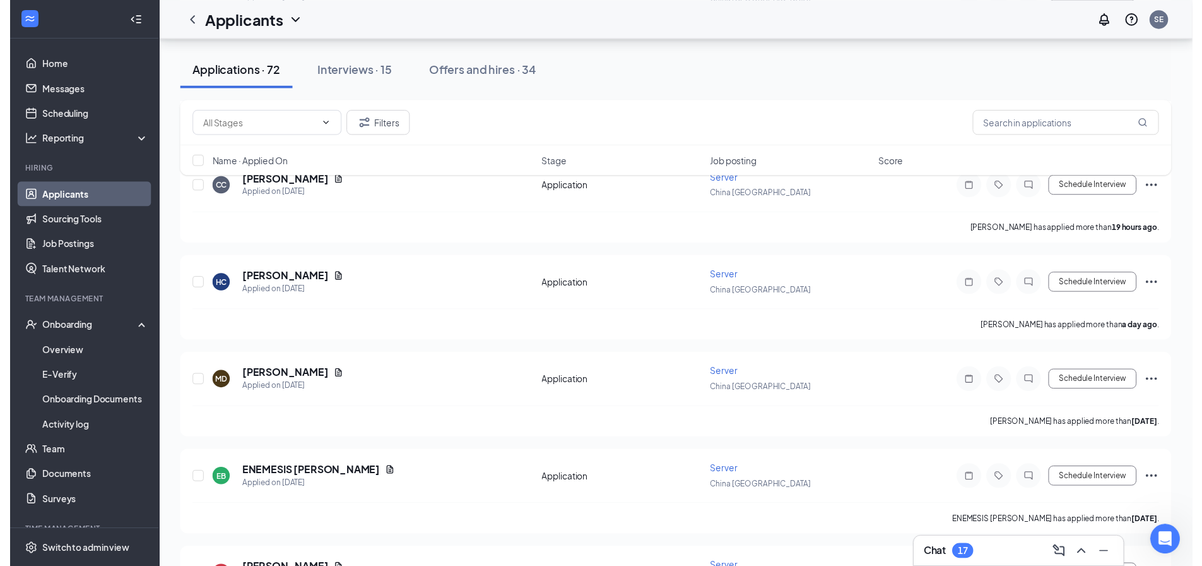
scroll to position [407, 0]
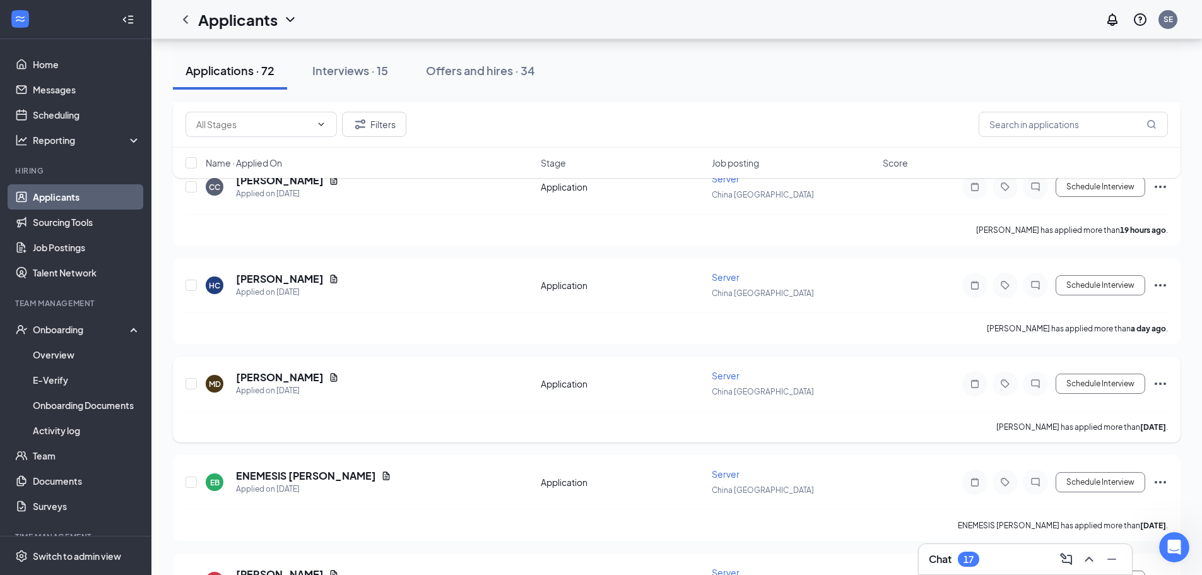
click at [339, 377] on icon "Document" at bounding box center [334, 377] width 10 height 10
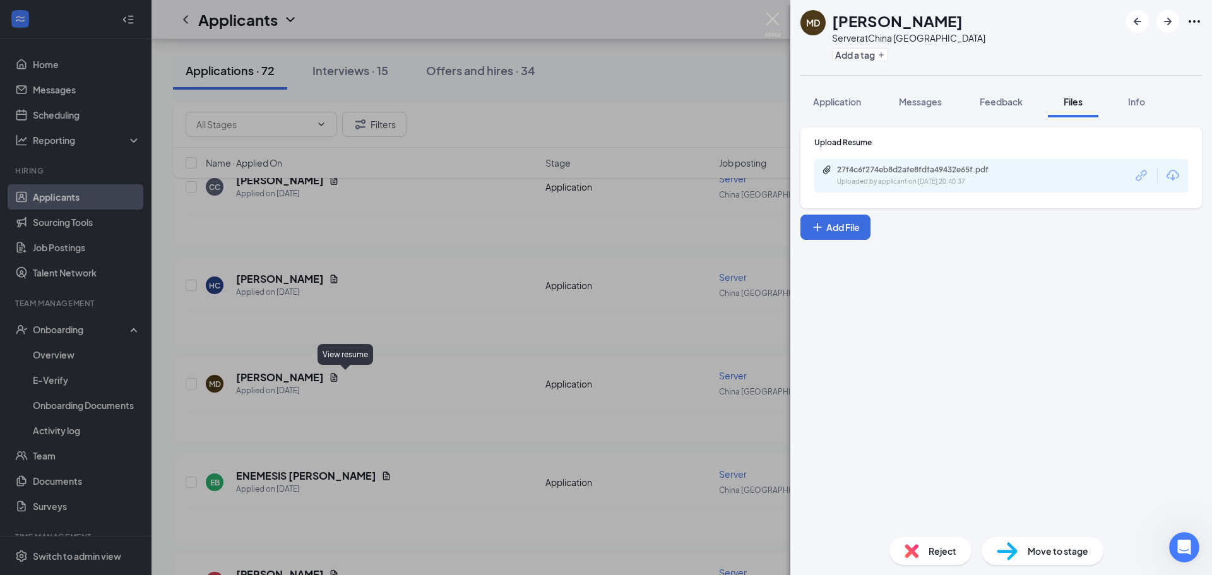
click at [955, 174] on div "27f4c6f274eb8d2afe8fdfa49432e65f.pdf" at bounding box center [925, 170] width 177 height 10
click at [776, 22] on img at bounding box center [773, 25] width 16 height 25
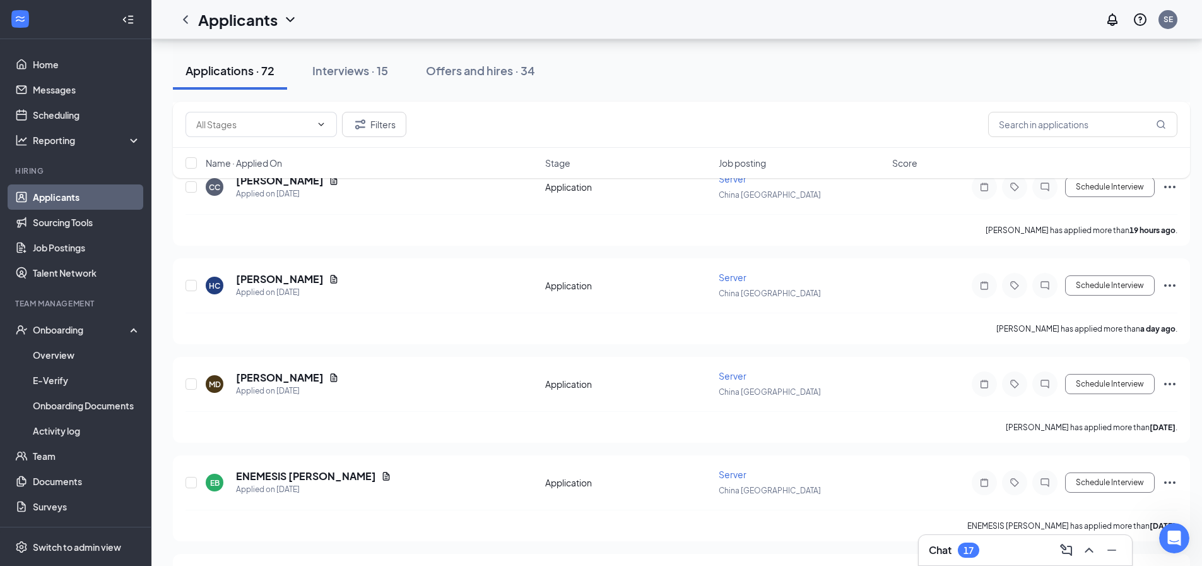
click at [777, 26] on div "Applicants SE" at bounding box center [676, 19] width 1051 height 39
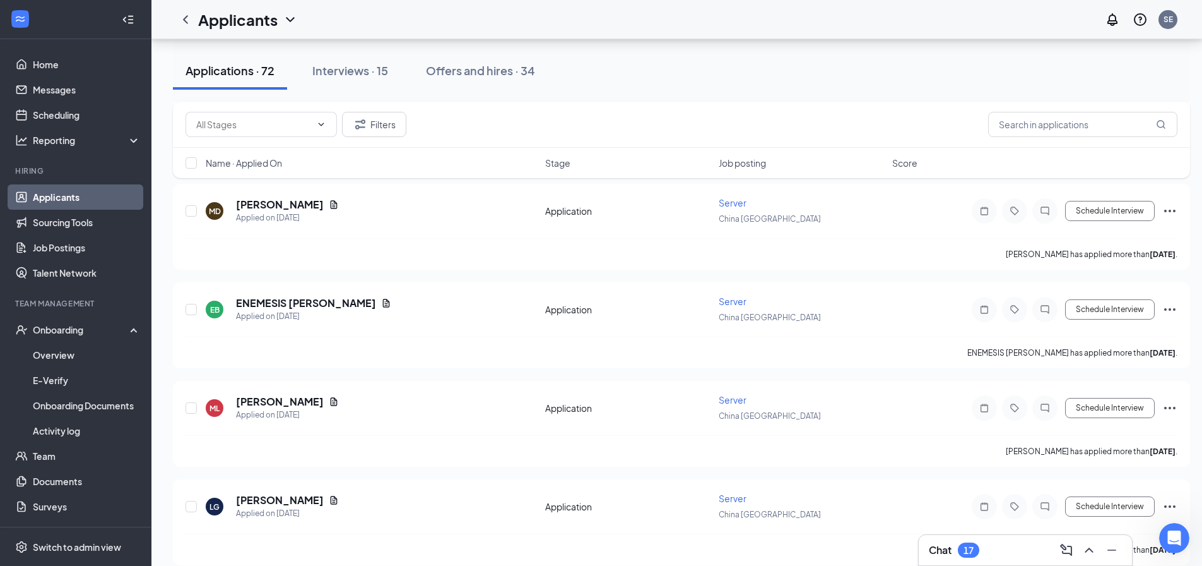
scroll to position [579, 0]
click at [383, 302] on icon "Document" at bounding box center [386, 303] width 7 height 8
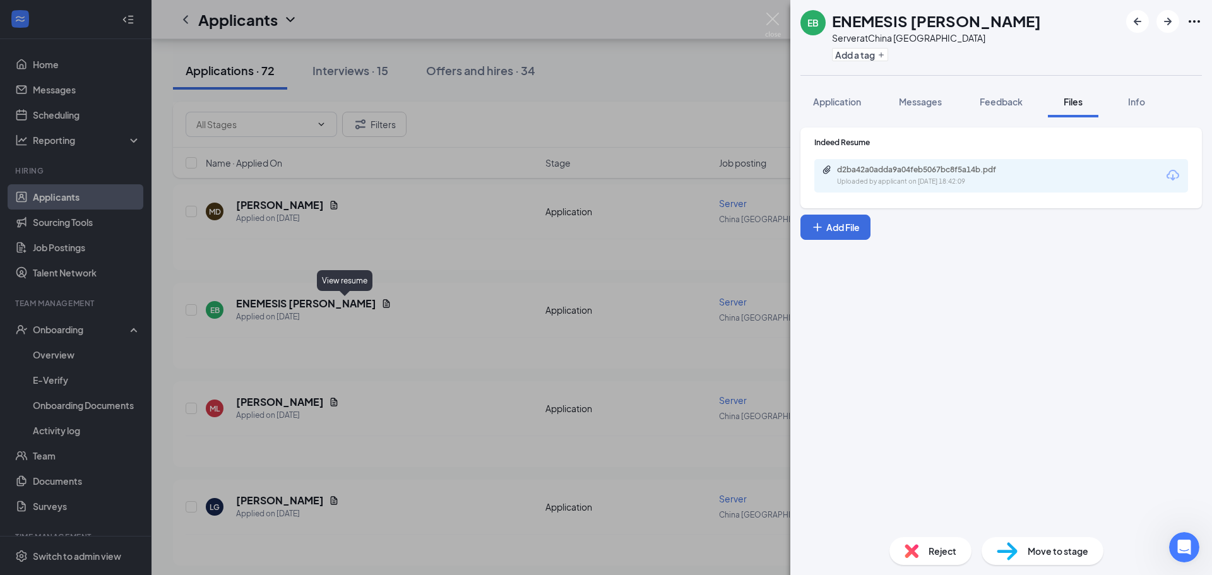
click at [874, 166] on div "d2ba42a0adda9a04feb5067bc8f5a14b.pdf" at bounding box center [925, 170] width 177 height 10
click at [775, 16] on img at bounding box center [773, 25] width 16 height 25
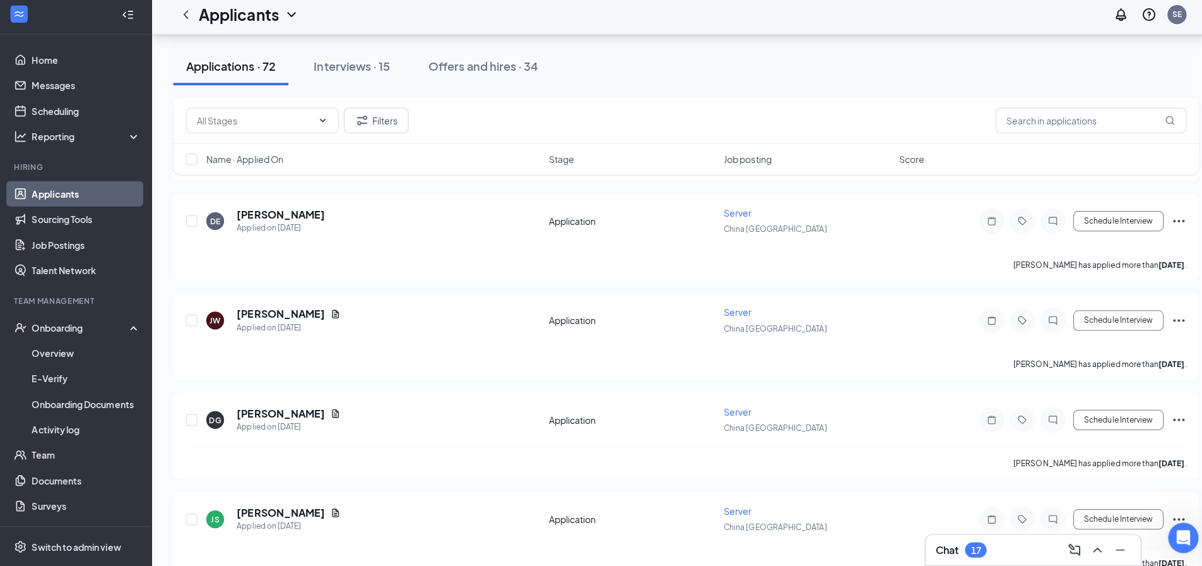
scroll to position [1060, 0]
click at [331, 316] on icon "Document" at bounding box center [334, 315] width 7 height 8
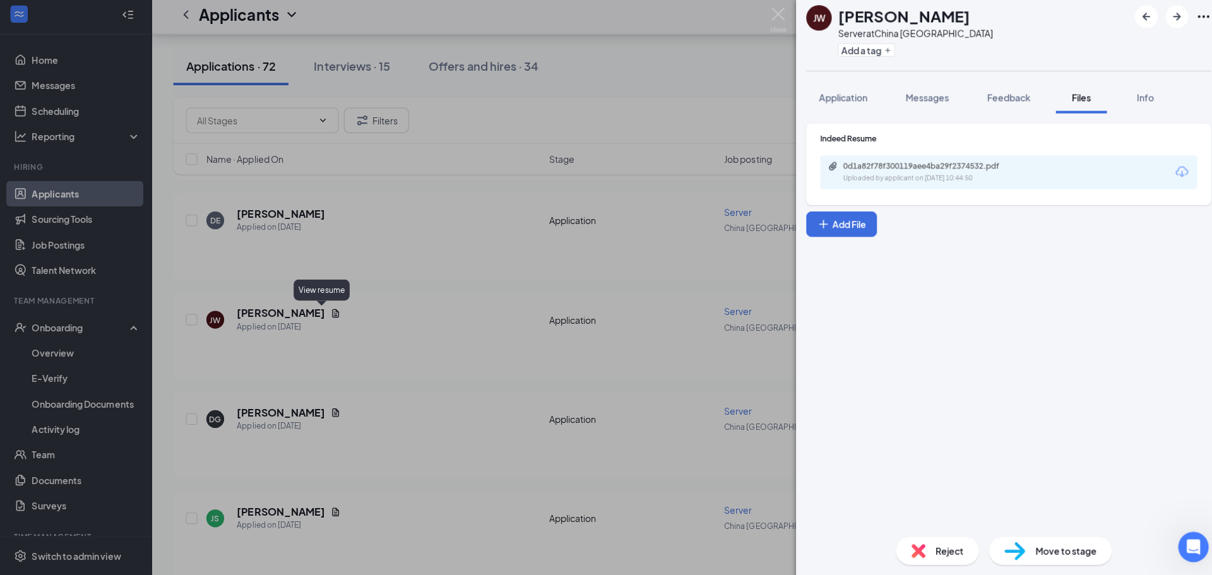
click at [889, 169] on div "0d1a82f78f300119aee4ba29f2374532.pdf" at bounding box center [925, 170] width 177 height 10
click at [774, 19] on img at bounding box center [773, 25] width 16 height 25
click at [775, 22] on div "Applicants SE" at bounding box center [681, 19] width 1060 height 39
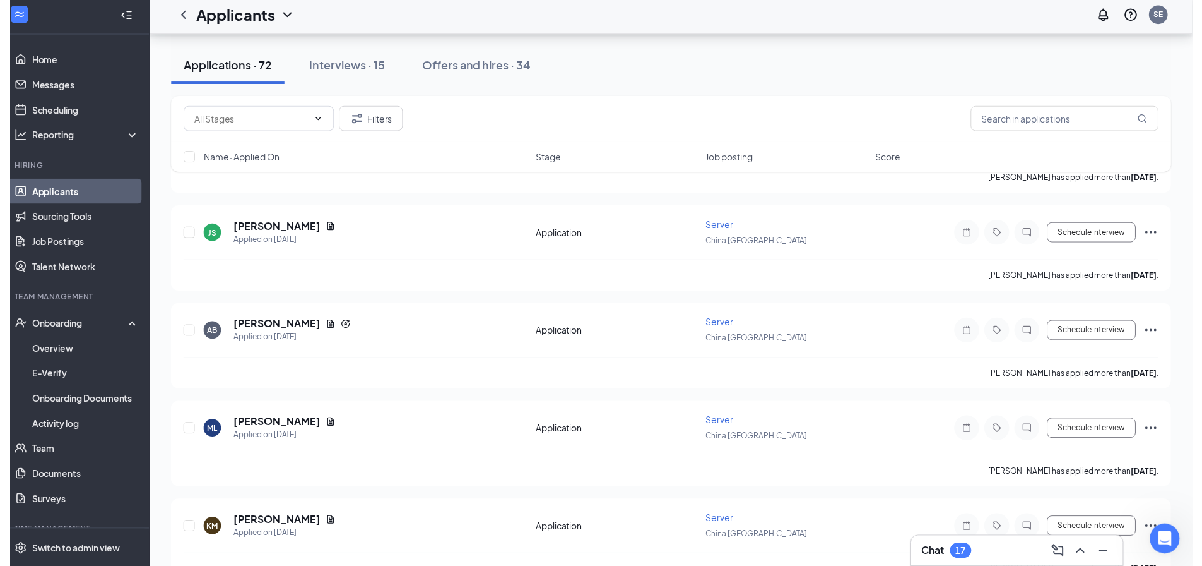
scroll to position [1341, 0]
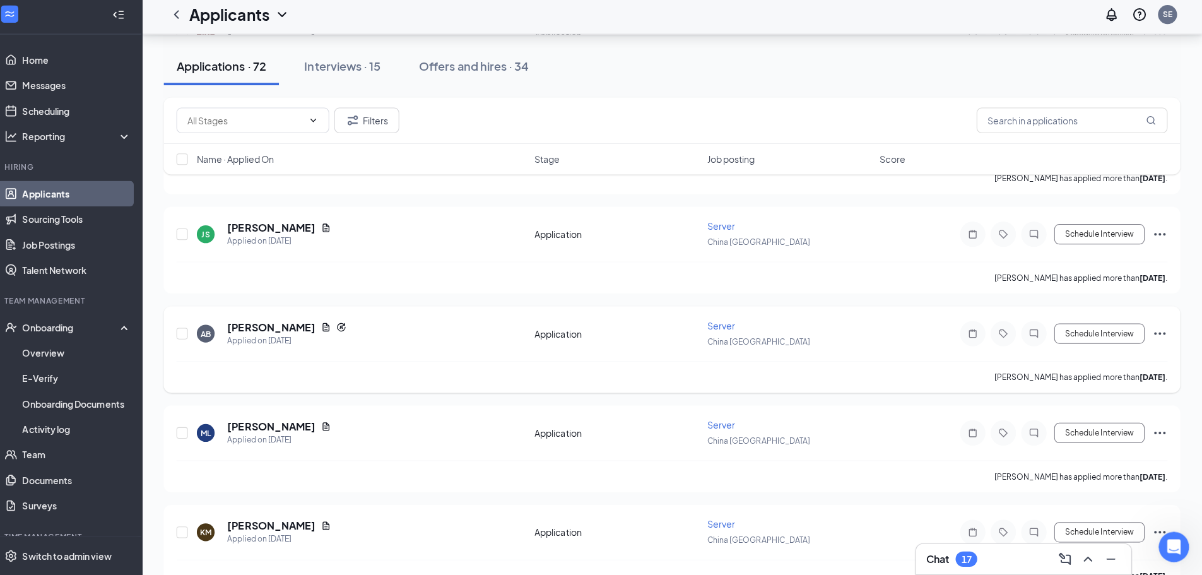
click at [331, 329] on icon "Document" at bounding box center [334, 329] width 7 height 8
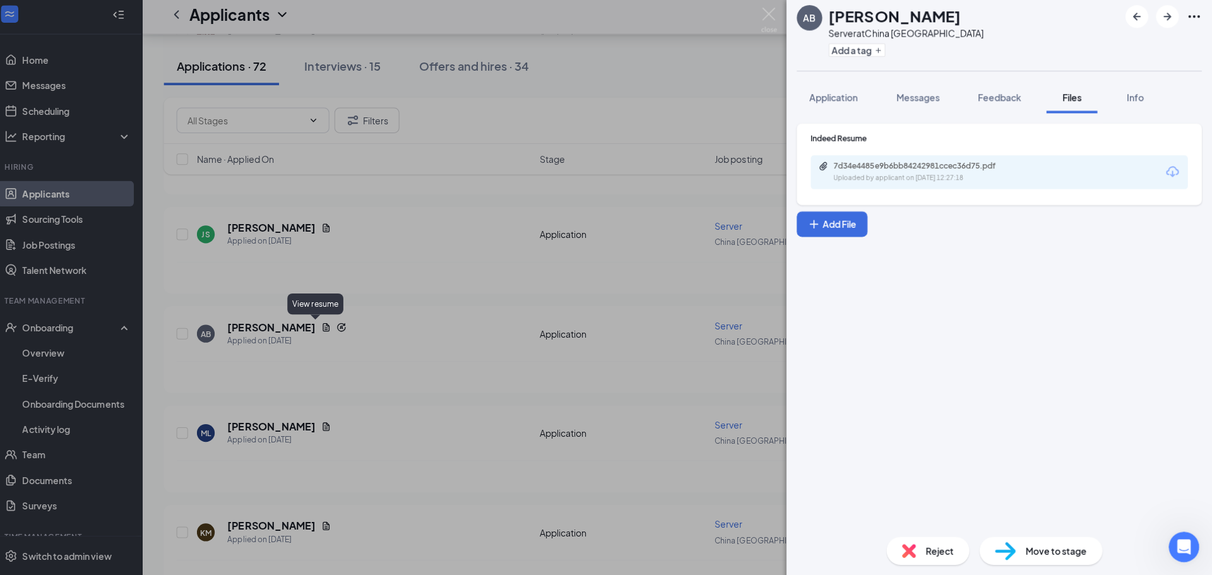
click at [771, 23] on img at bounding box center [773, 25] width 16 height 25
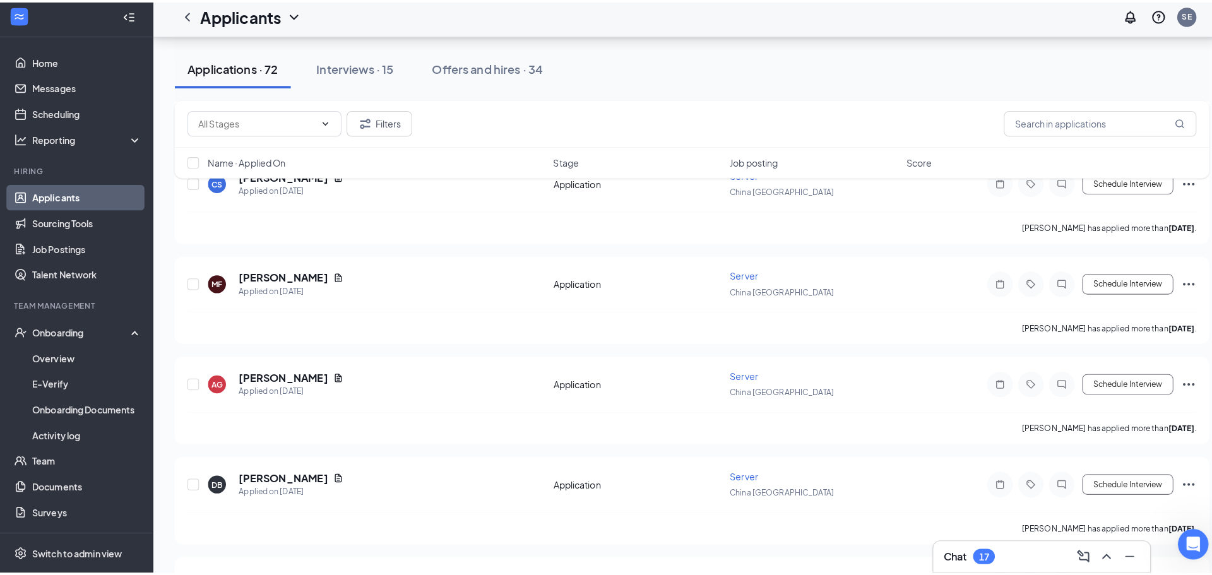
scroll to position [3564, 0]
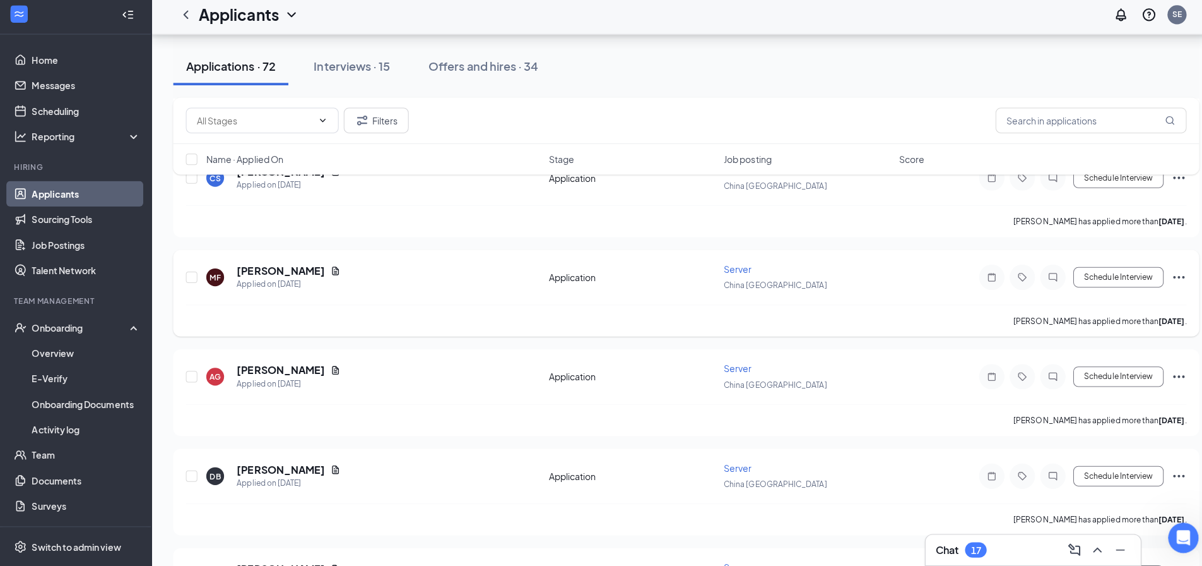
click at [329, 271] on icon "Document" at bounding box center [334, 273] width 10 height 10
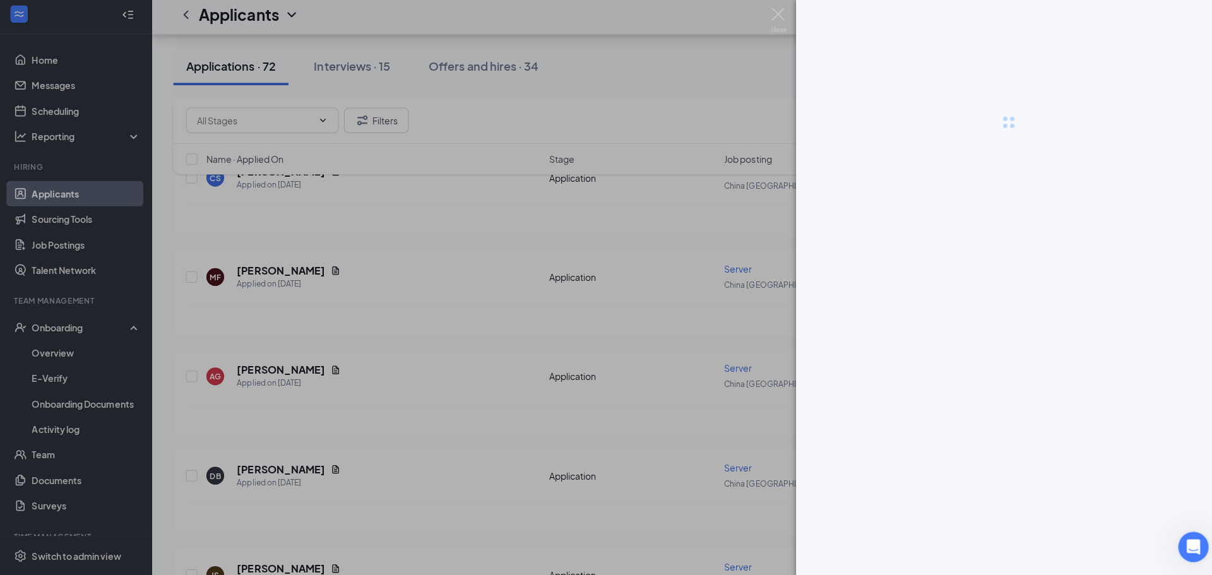
click at [303, 278] on div at bounding box center [606, 287] width 1212 height 575
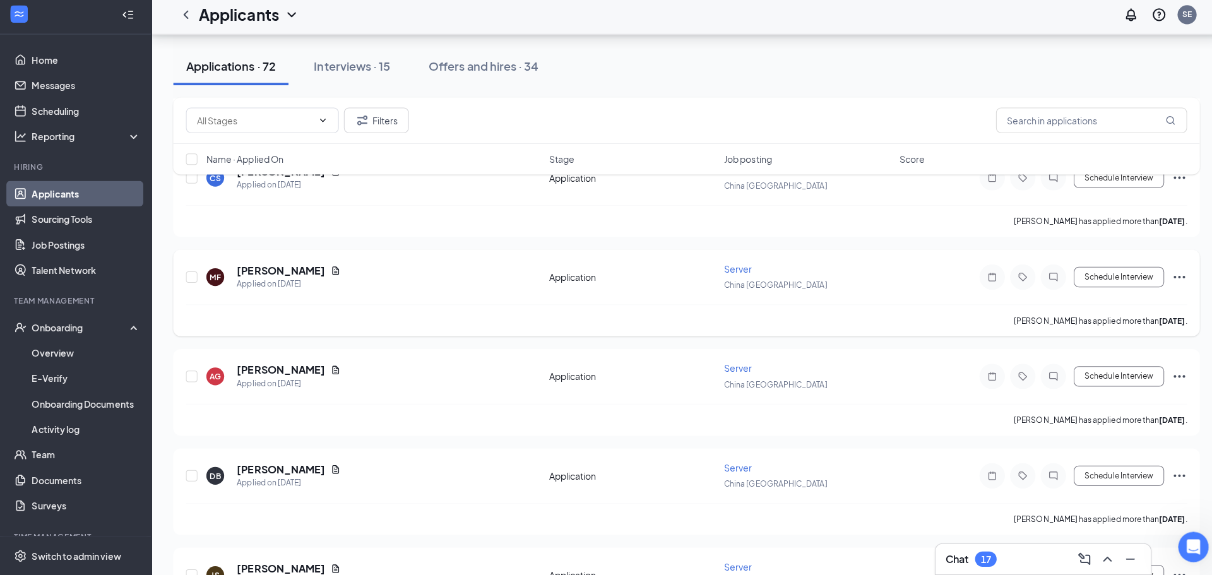
click at [331, 273] on icon "Document" at bounding box center [334, 273] width 7 height 8
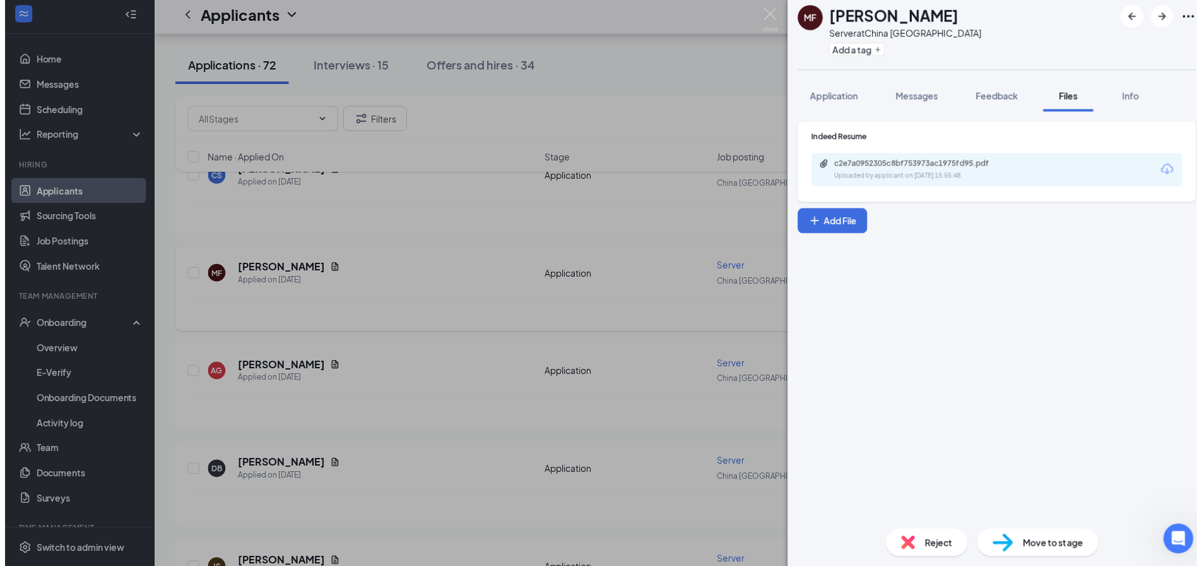
scroll to position [3564, 0]
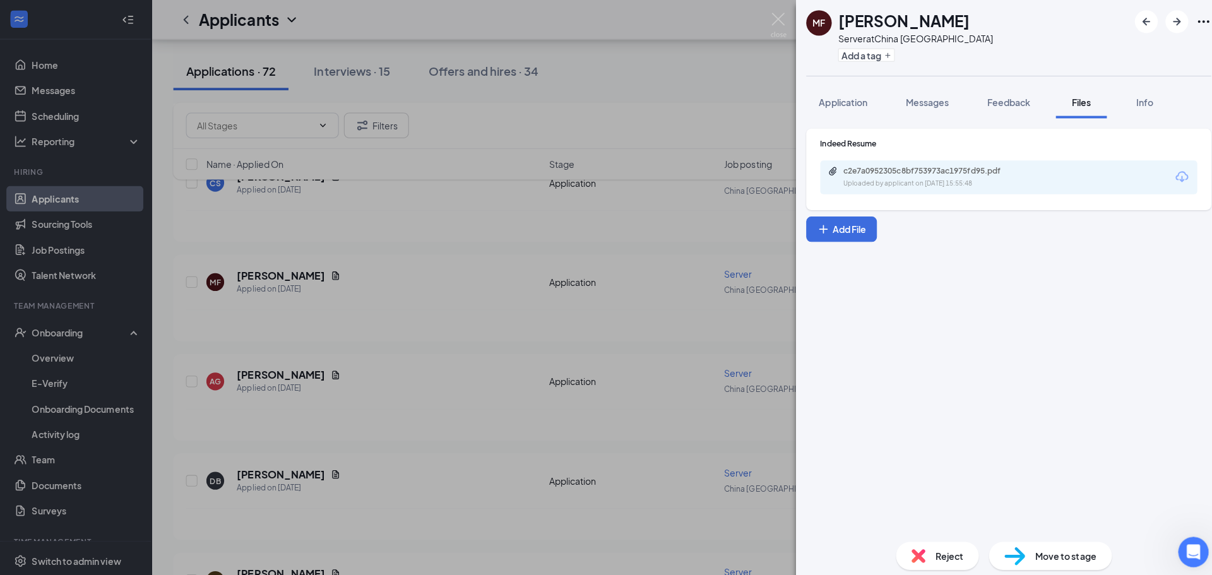
click at [905, 170] on div "c2e7a0952305c8bf753973ac1975fd95.pdf" at bounding box center [925, 170] width 177 height 10
click at [766, 20] on img at bounding box center [773, 25] width 16 height 25
click at [771, 21] on img at bounding box center [773, 25] width 16 height 25
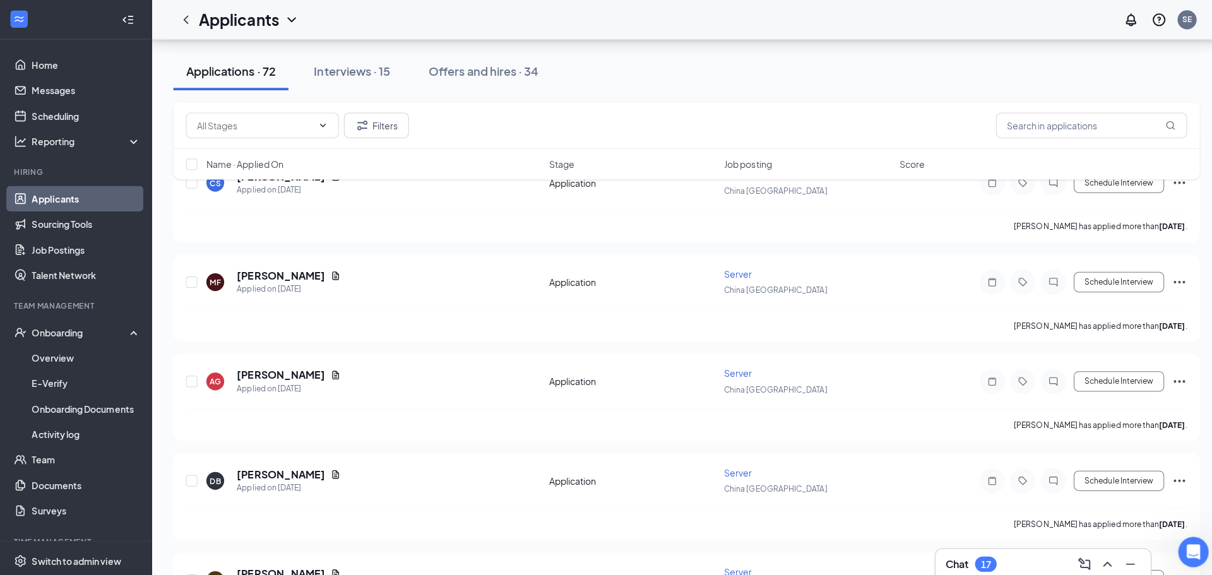
click at [771, 25] on div "Applicants SE" at bounding box center [681, 19] width 1060 height 39
click at [776, 18] on div "Applicants SE" at bounding box center [681, 19] width 1060 height 39
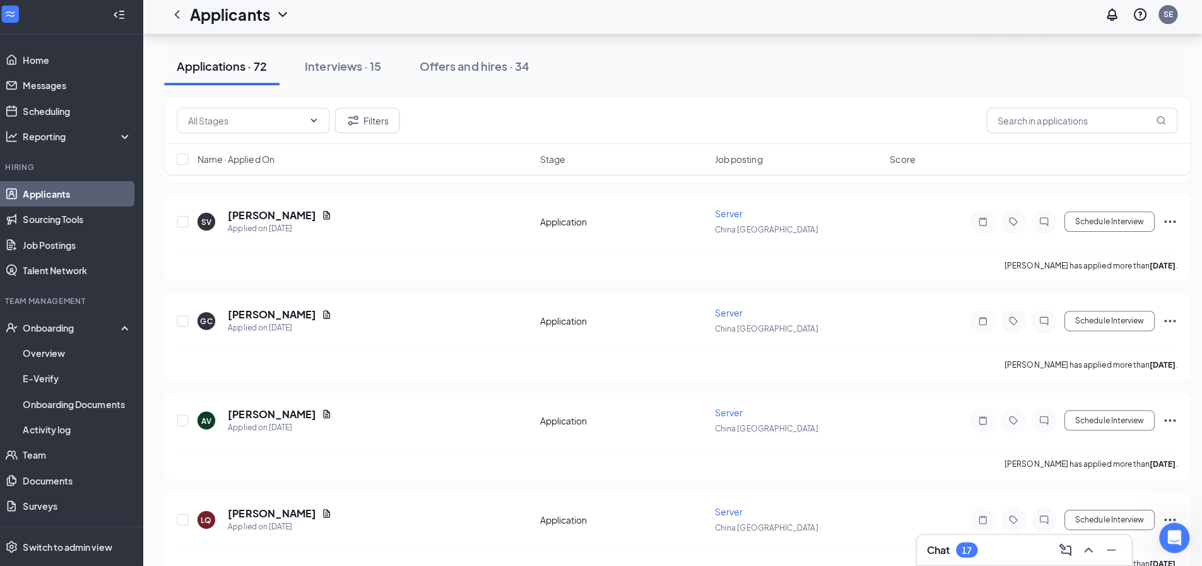
scroll to position [4114, 0]
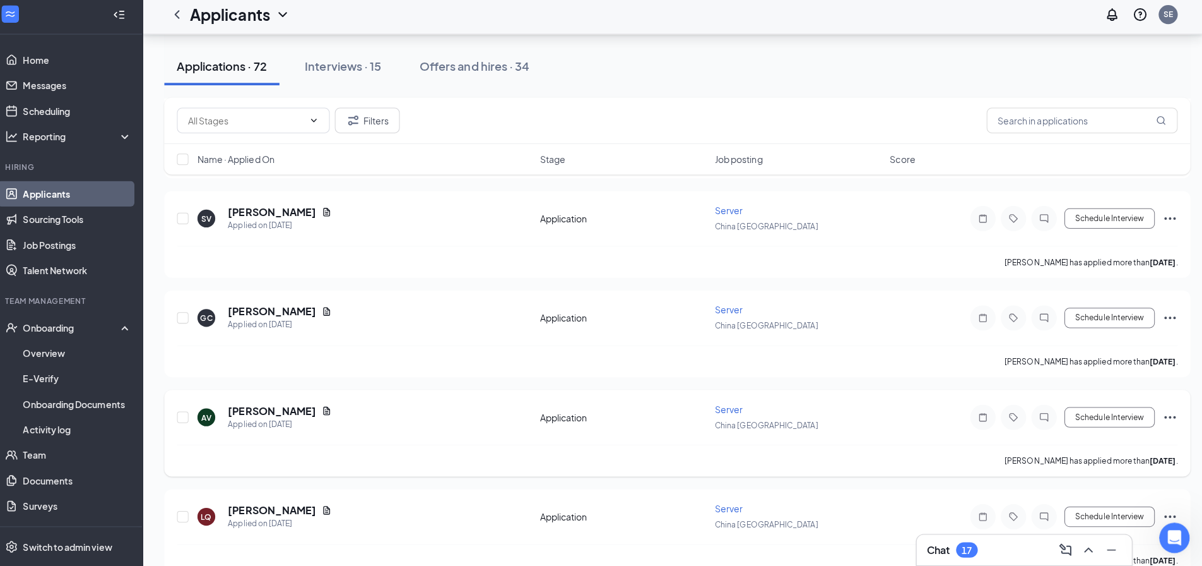
click at [331, 413] on icon "Document" at bounding box center [334, 412] width 7 height 8
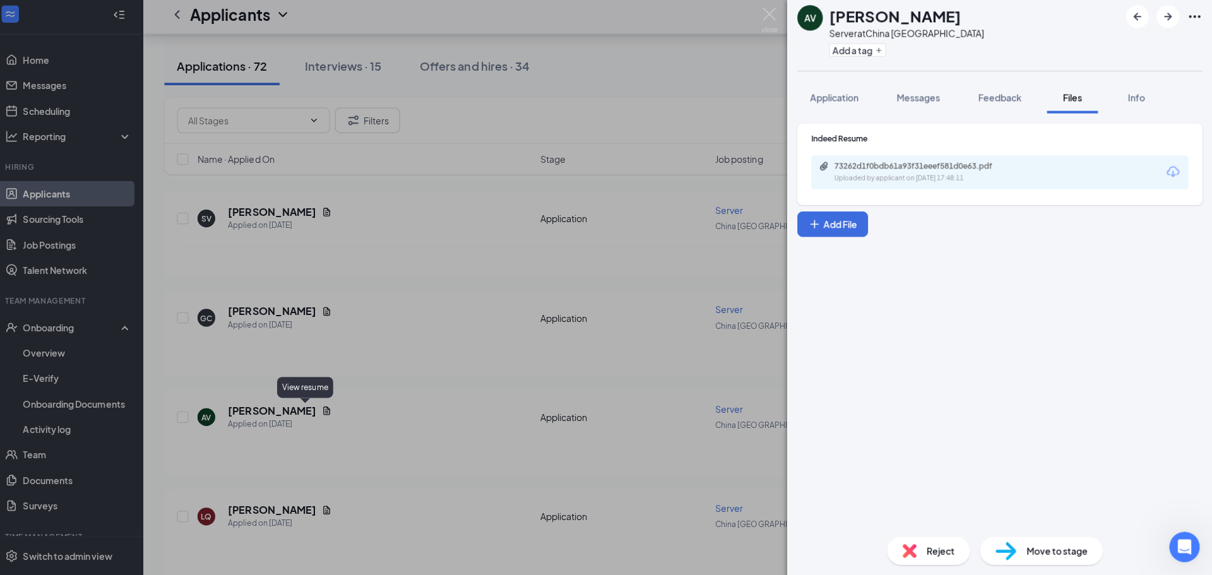
click at [937, 178] on div "Uploaded by applicant on [DATE] 17:48:11" at bounding box center [931, 182] width 189 height 10
click at [776, 20] on img at bounding box center [773, 25] width 16 height 25
click at [775, 29] on img at bounding box center [773, 25] width 16 height 25
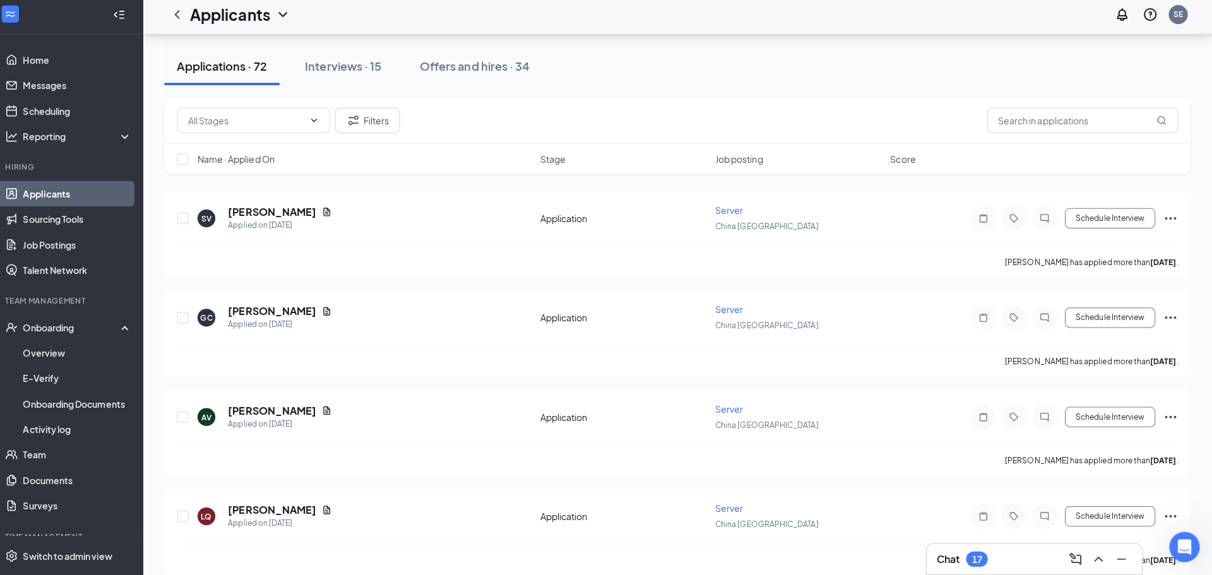
click at [772, 29] on div "Applicants SE" at bounding box center [681, 19] width 1060 height 39
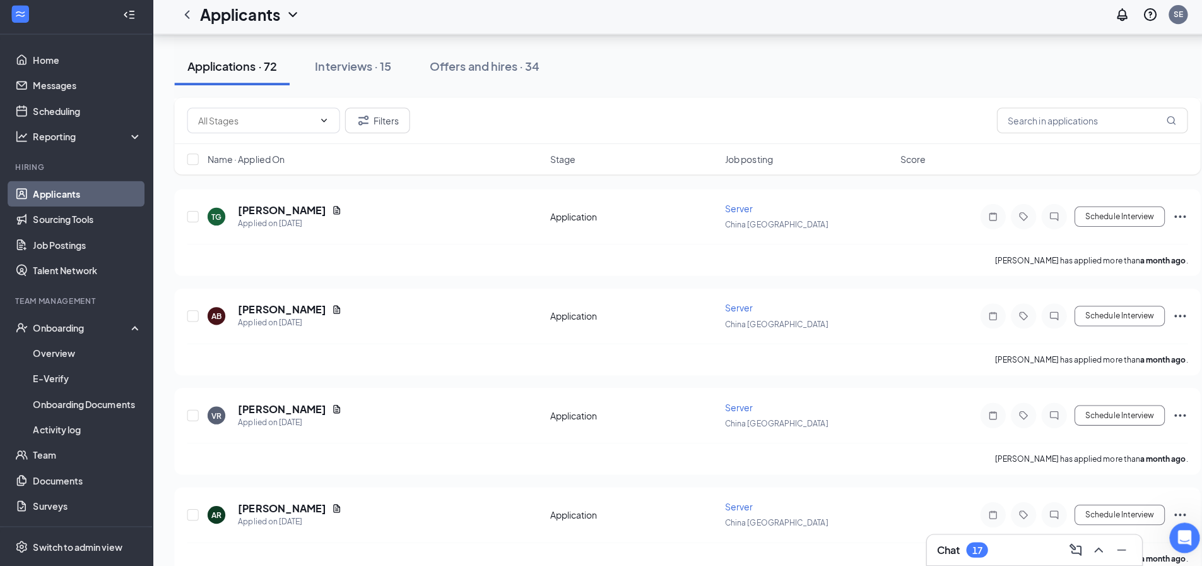
scroll to position [6182, 0]
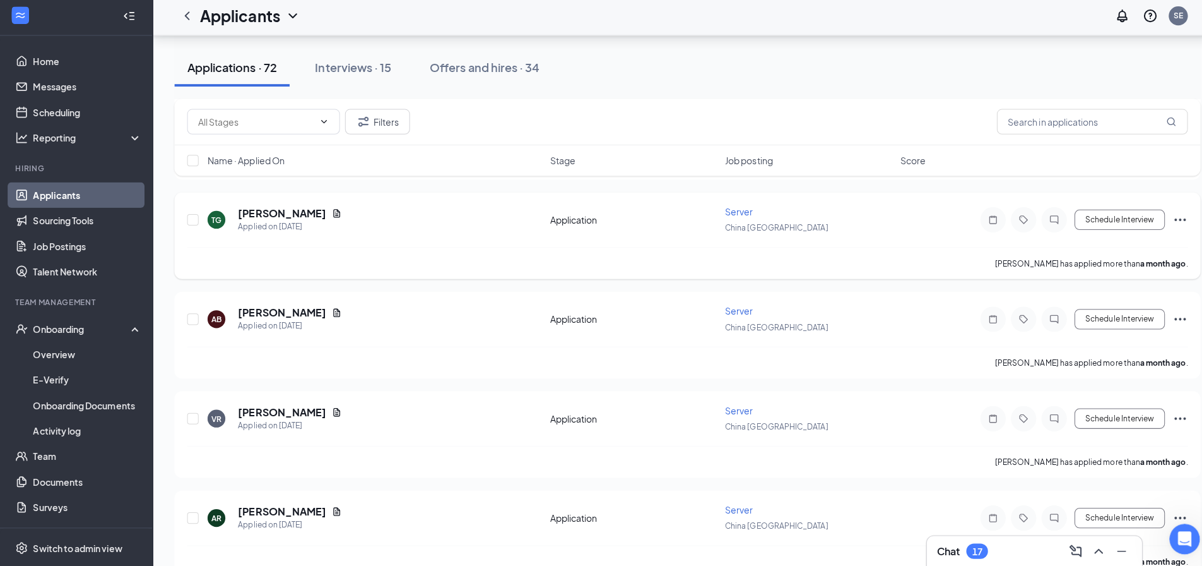
click at [329, 235] on div "TG [PERSON_NAME] Applied on [DATE] Application Server [GEOGRAPHIC_DATA] West Sc…" at bounding box center [682, 228] width 992 height 42
click at [337, 215] on icon "Document" at bounding box center [334, 215] width 7 height 8
click at [338, 219] on div at bounding box center [601, 283] width 1202 height 566
click at [334, 215] on icon "Document" at bounding box center [334, 215] width 10 height 10
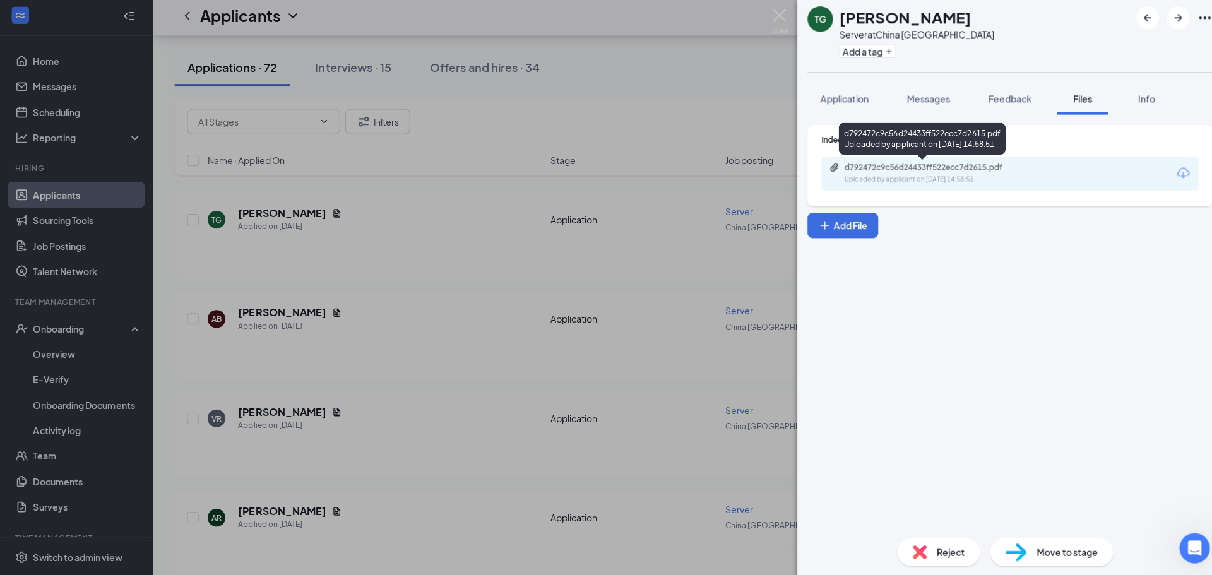
click at [922, 183] on div "Uploaded by applicant on [DATE] 14:58:51" at bounding box center [931, 182] width 189 height 10
click at [769, 21] on img at bounding box center [773, 25] width 16 height 25
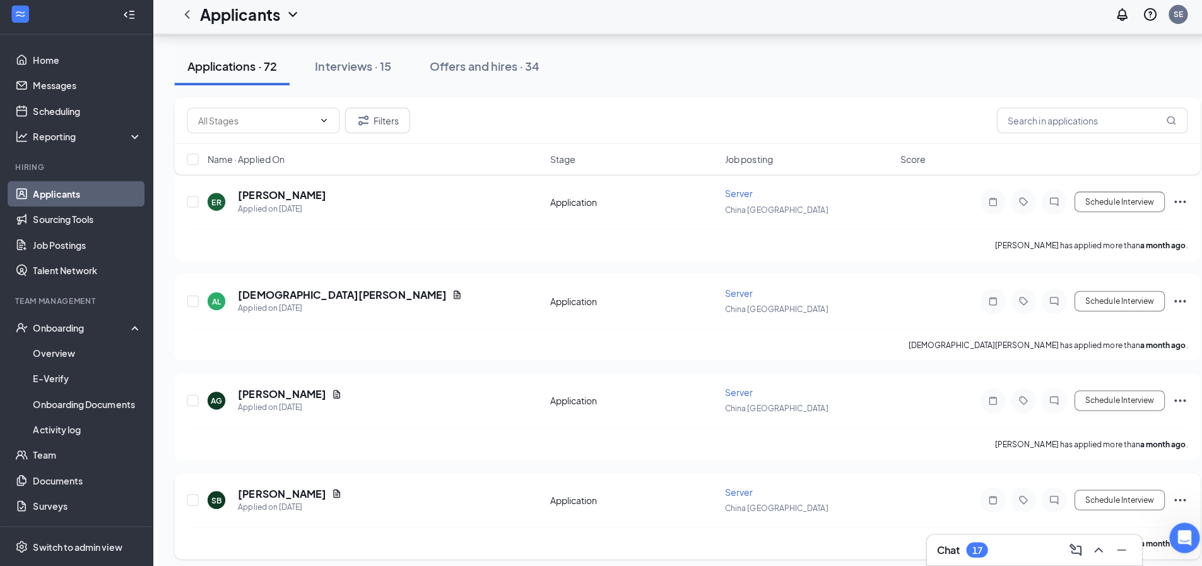
scroll to position [6601, 0]
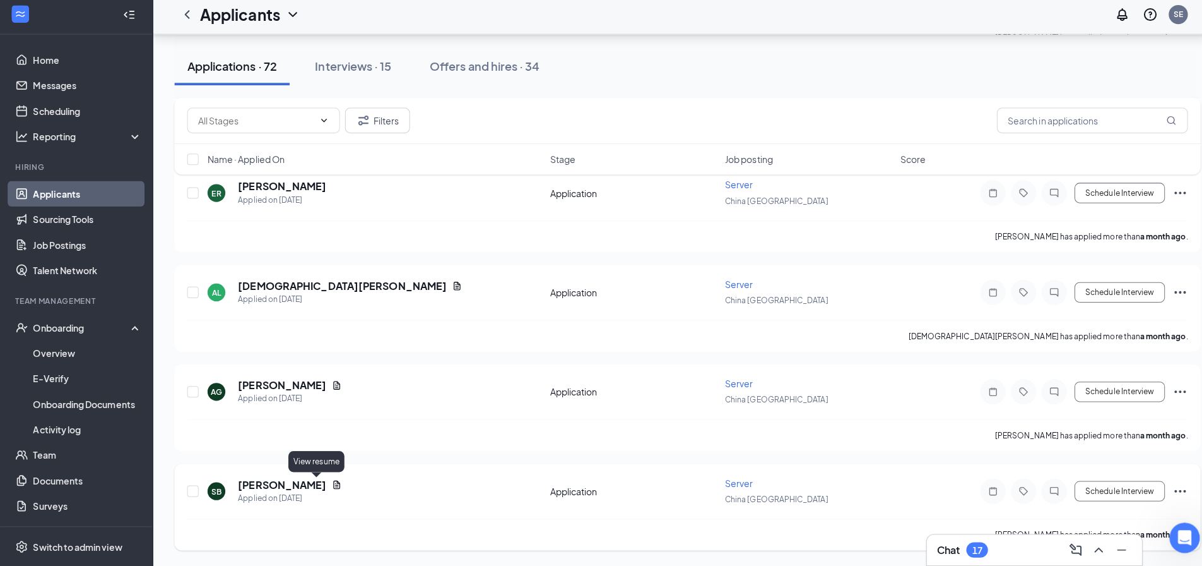
click at [329, 485] on icon "Document" at bounding box center [334, 485] width 10 height 10
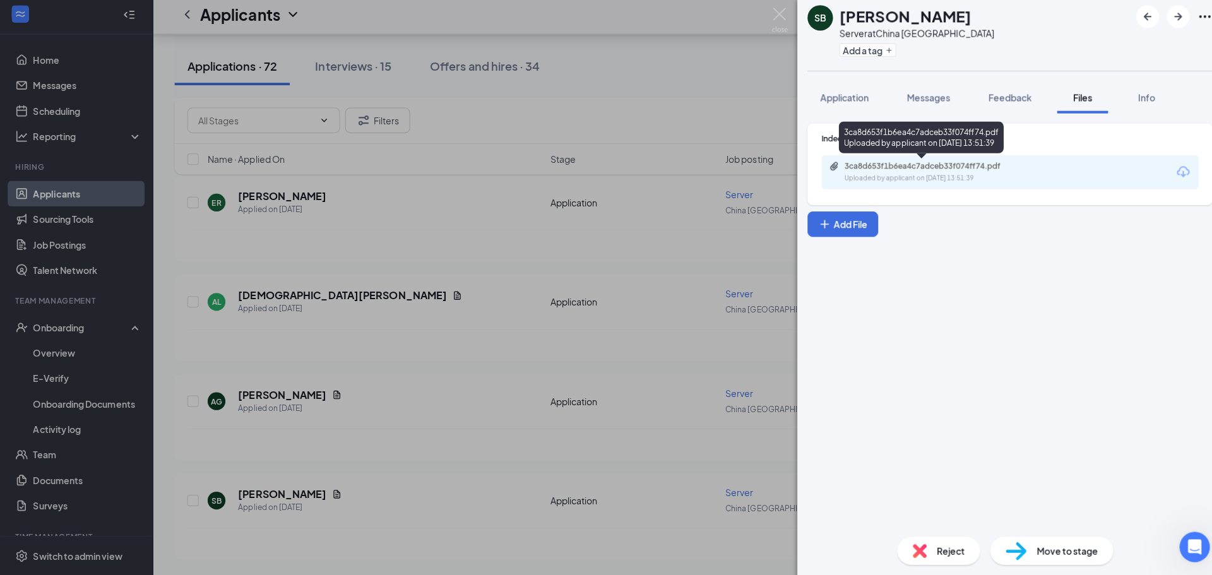
click at [893, 184] on div "Uploaded by applicant on [DATE] 13:51:39" at bounding box center [931, 182] width 189 height 10
click at [775, 16] on img at bounding box center [773, 25] width 16 height 25
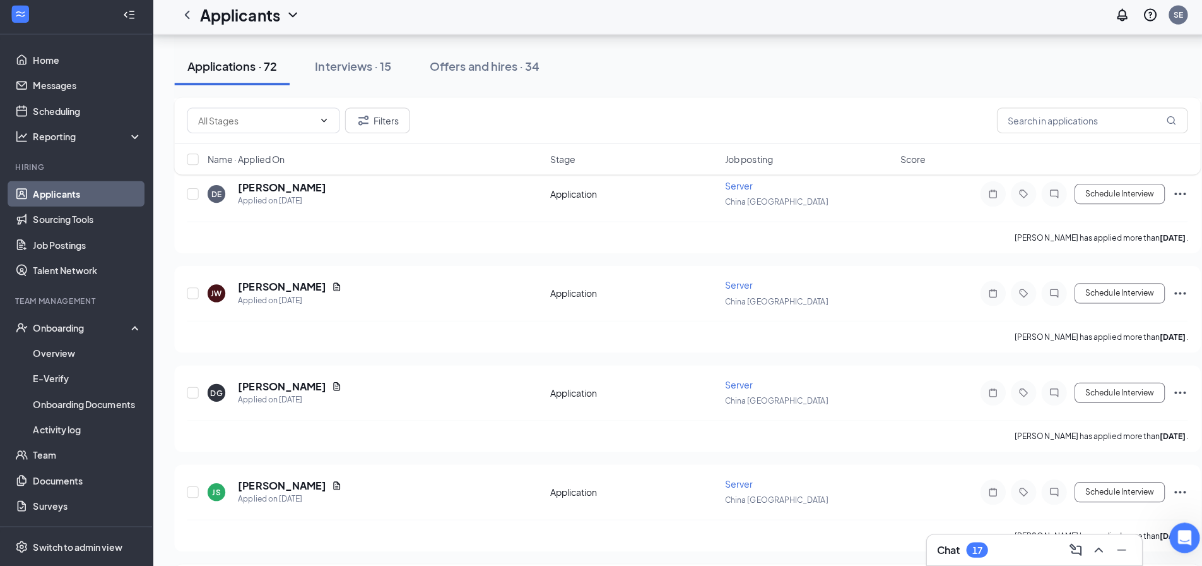
scroll to position [1211, 0]
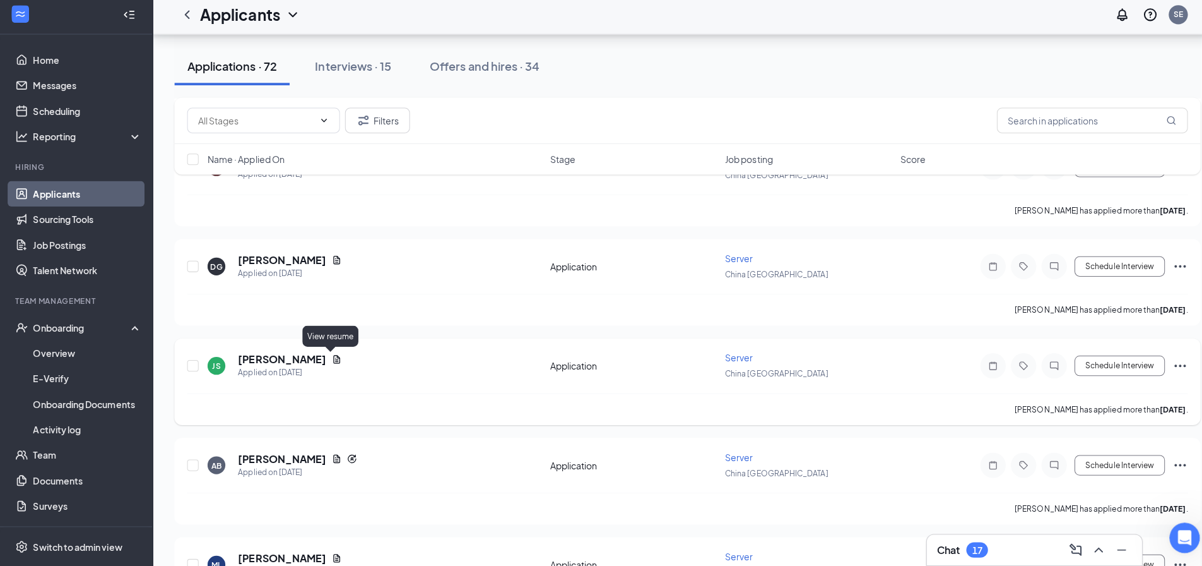
click at [329, 360] on icon "Document" at bounding box center [334, 361] width 10 height 10
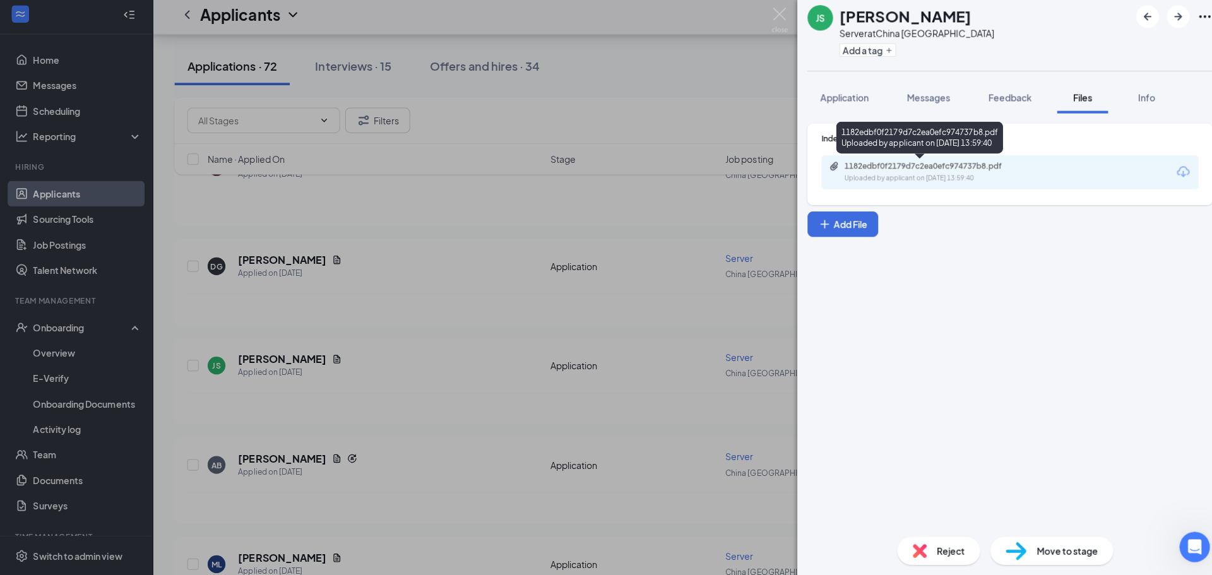
click at [876, 177] on div "Uploaded by applicant on [DATE] 13:59:40" at bounding box center [931, 182] width 189 height 10
click at [769, 19] on img at bounding box center [773, 25] width 16 height 25
click at [692, 53] on div "JS [PERSON_NAME] Server at [GEOGRAPHIC_DATA] West Add a tag Application Message…" at bounding box center [606, 287] width 1212 height 575
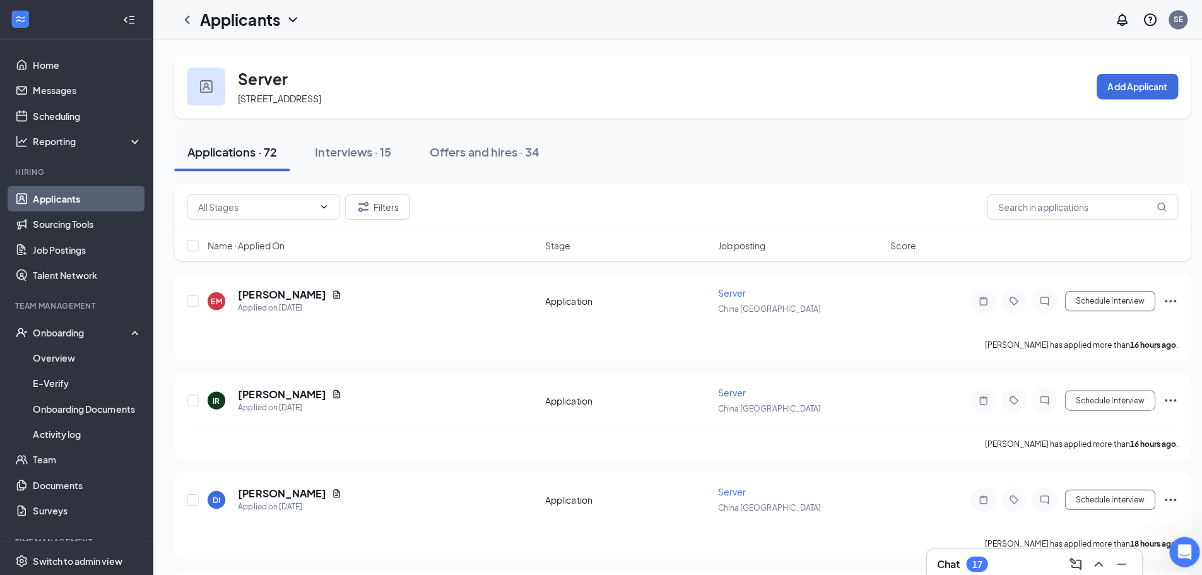
click at [49, 201] on link "Applicants" at bounding box center [87, 196] width 108 height 25
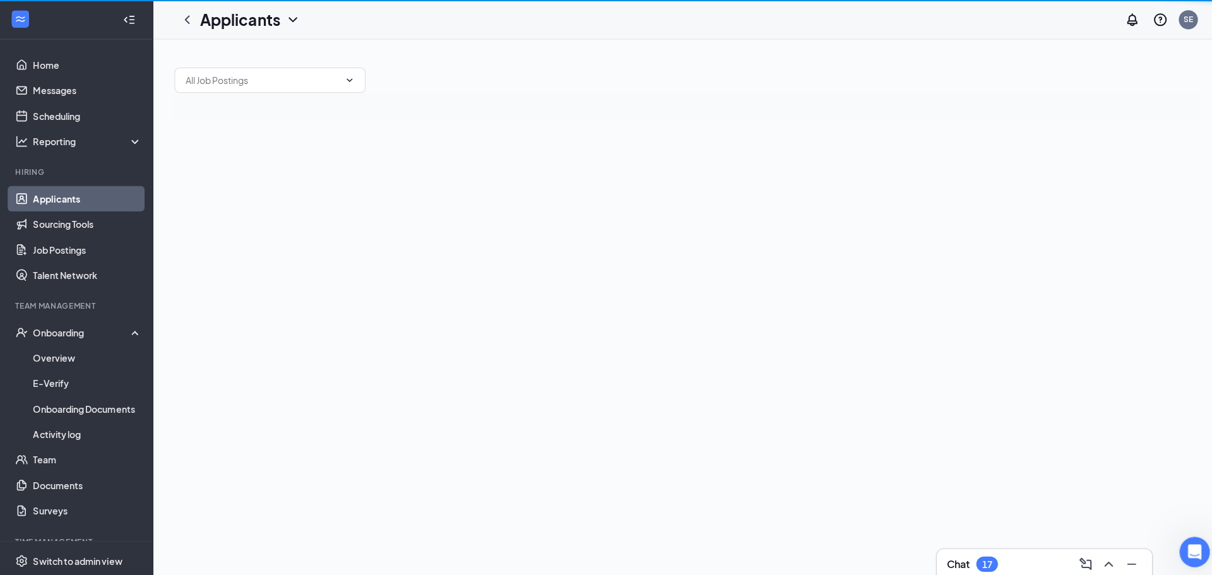
click at [268, 76] on input "text" at bounding box center [260, 80] width 153 height 14
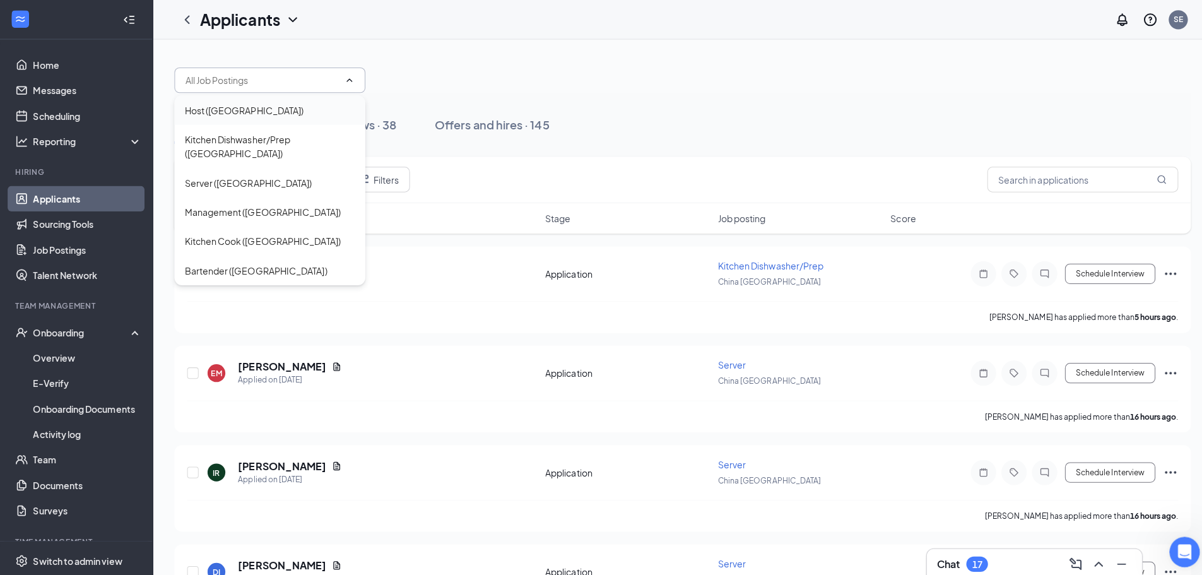
click at [259, 109] on div "Host ([GEOGRAPHIC_DATA])" at bounding box center [242, 109] width 118 height 14
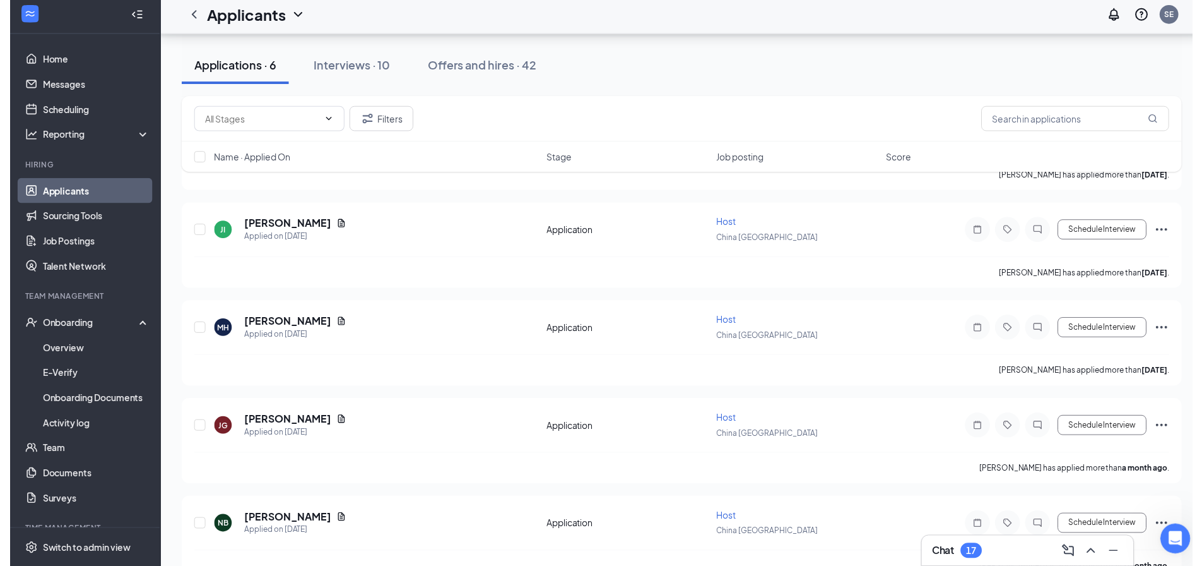
scroll to position [182, 0]
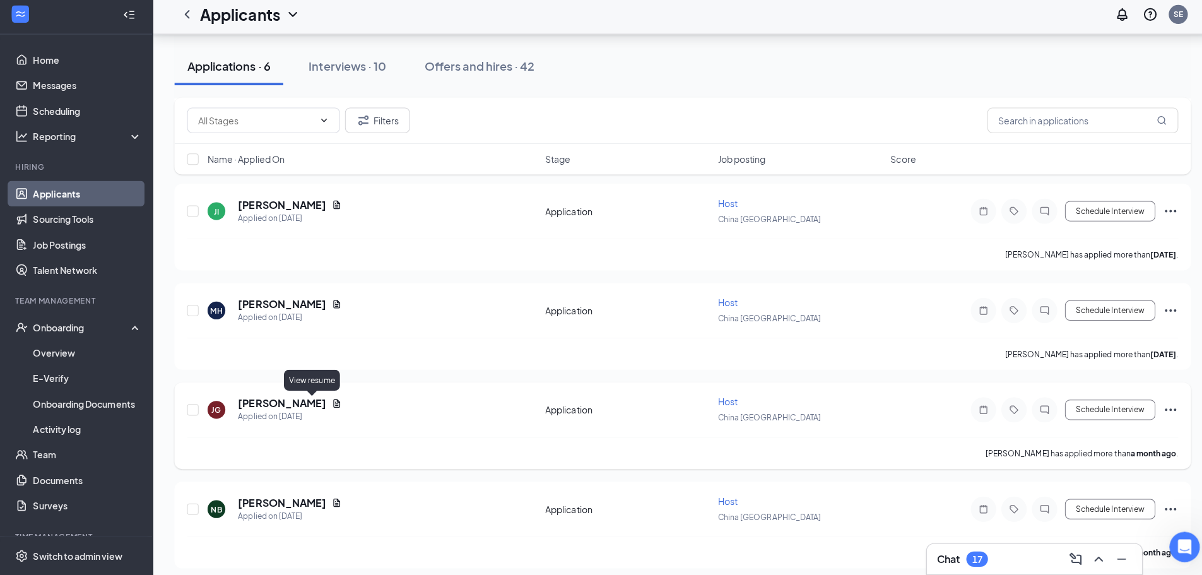
click at [331, 404] on icon "Document" at bounding box center [334, 405] width 7 height 8
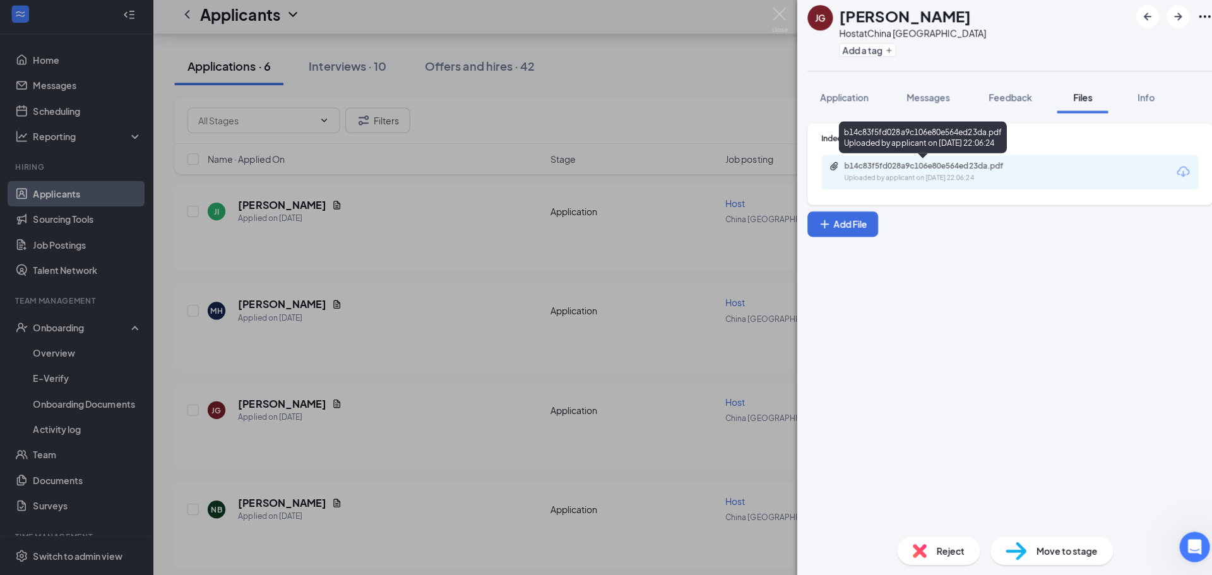
click at [846, 177] on div "Uploaded by applicant on [DATE] 22:06:24" at bounding box center [931, 182] width 189 height 10
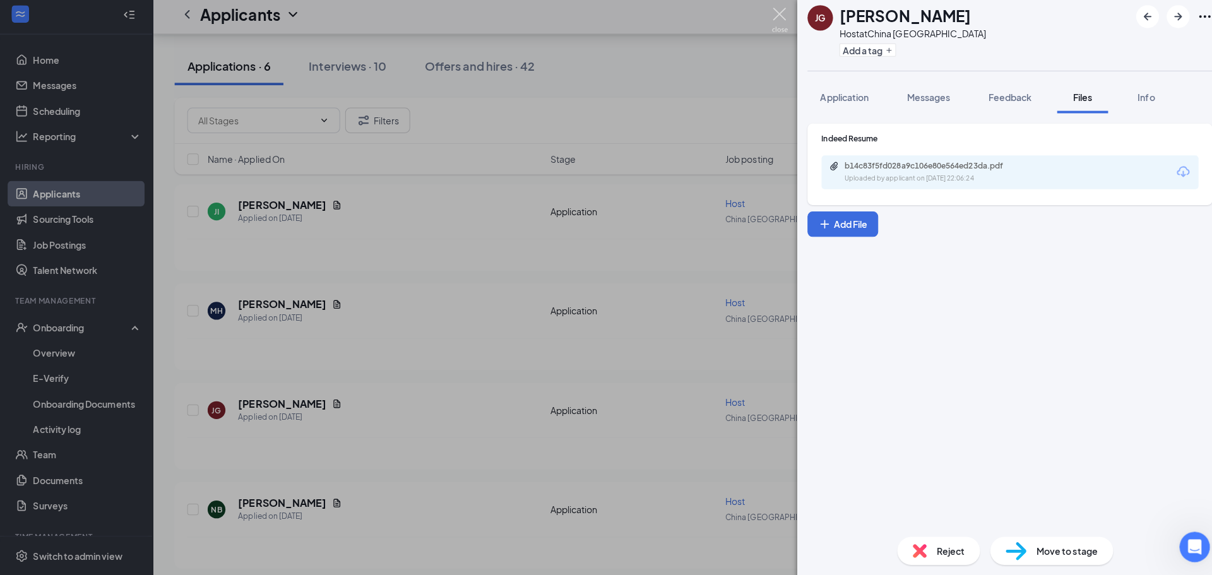
click at [771, 20] on img at bounding box center [773, 25] width 16 height 25
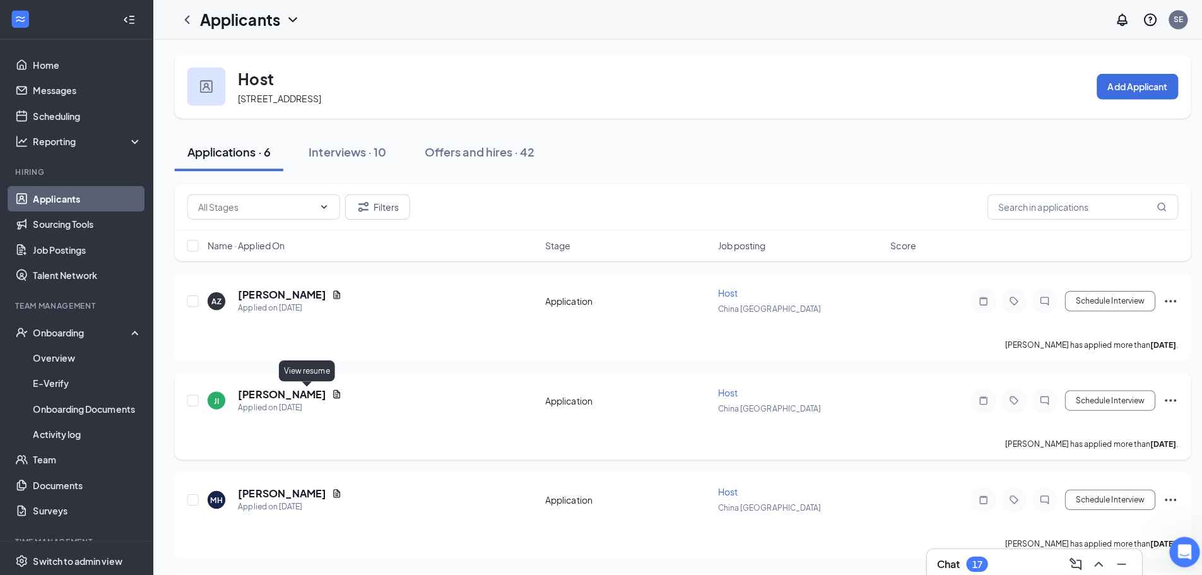
click at [331, 389] on icon "Document" at bounding box center [334, 390] width 7 height 8
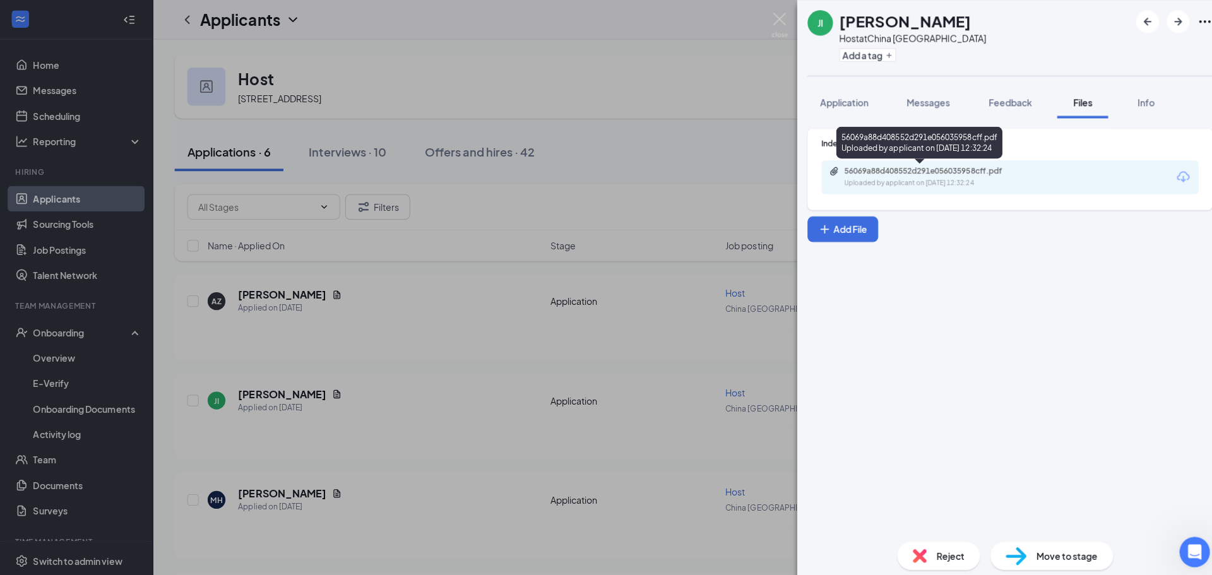
click at [929, 173] on div "56069a88d408552d291e056035958cff.pdf" at bounding box center [925, 170] width 177 height 10
click at [372, 301] on div "JI [PERSON_NAME] Host at [GEOGRAPHIC_DATA] West Add a tag Application Messages …" at bounding box center [606, 287] width 1212 height 575
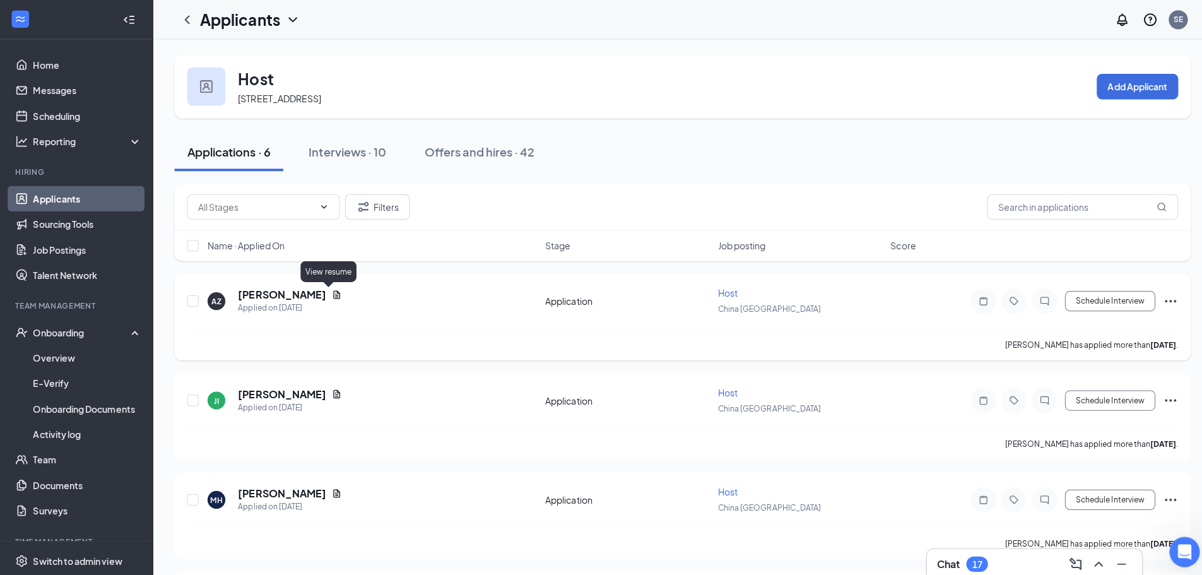
click at [331, 294] on icon "Document" at bounding box center [334, 292] width 7 height 8
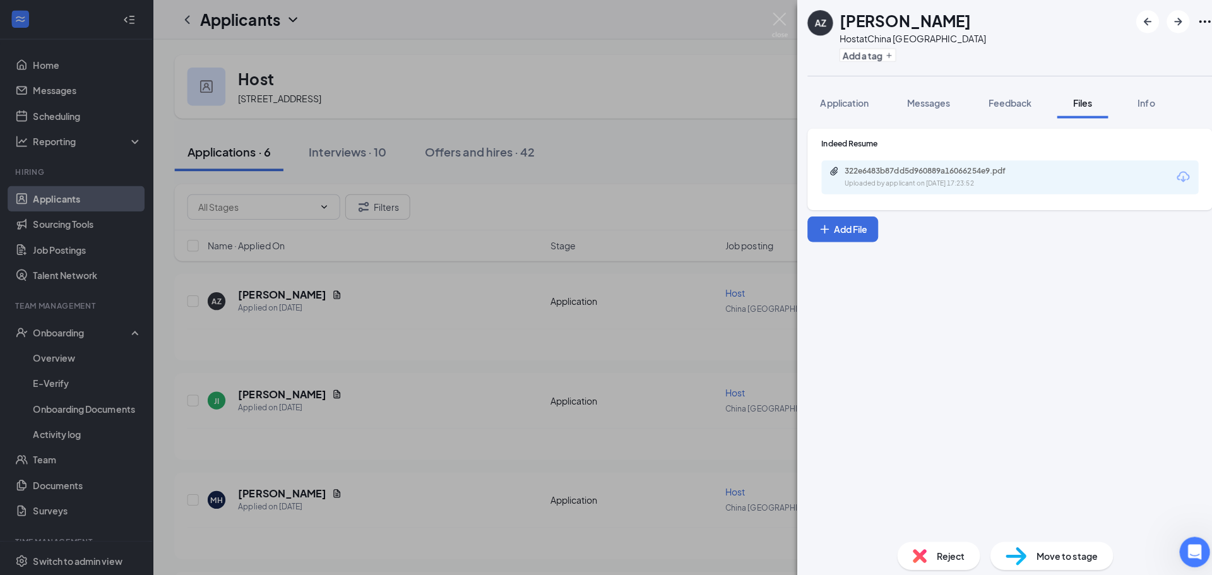
drag, startPoint x: 326, startPoint y: 294, endPoint x: 766, endPoint y: 153, distance: 461.7
click at [662, 143] on div "AZ [PERSON_NAME] Host at [GEOGRAPHIC_DATA] West Add a tag Application Messages …" at bounding box center [606, 287] width 1212 height 575
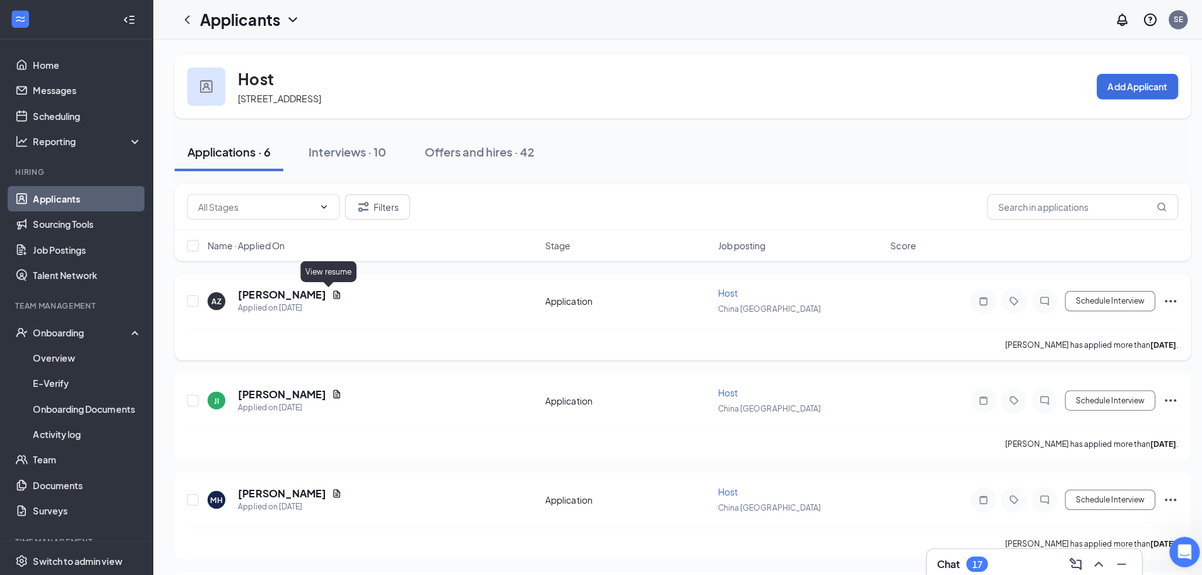
click at [329, 292] on icon "Document" at bounding box center [334, 292] width 10 height 10
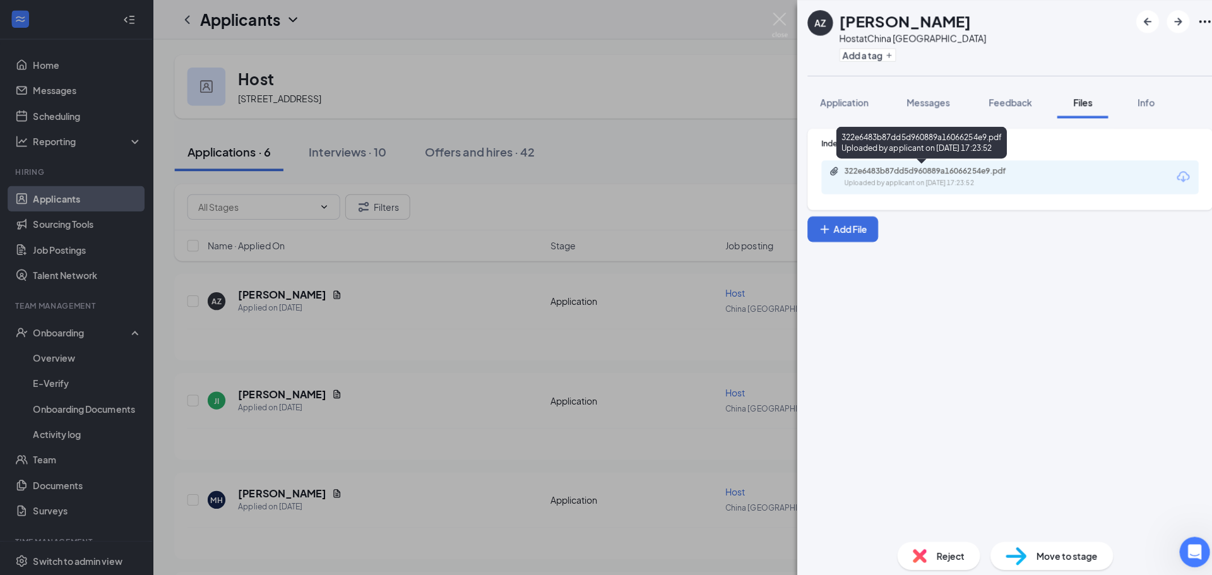
click at [942, 174] on div "322e6483b87dd5d960889a16066254e9.pdf" at bounding box center [925, 170] width 177 height 10
click at [459, 49] on div "AZ [PERSON_NAME] Host at [GEOGRAPHIC_DATA] West Add a tag Application Messages …" at bounding box center [606, 287] width 1212 height 575
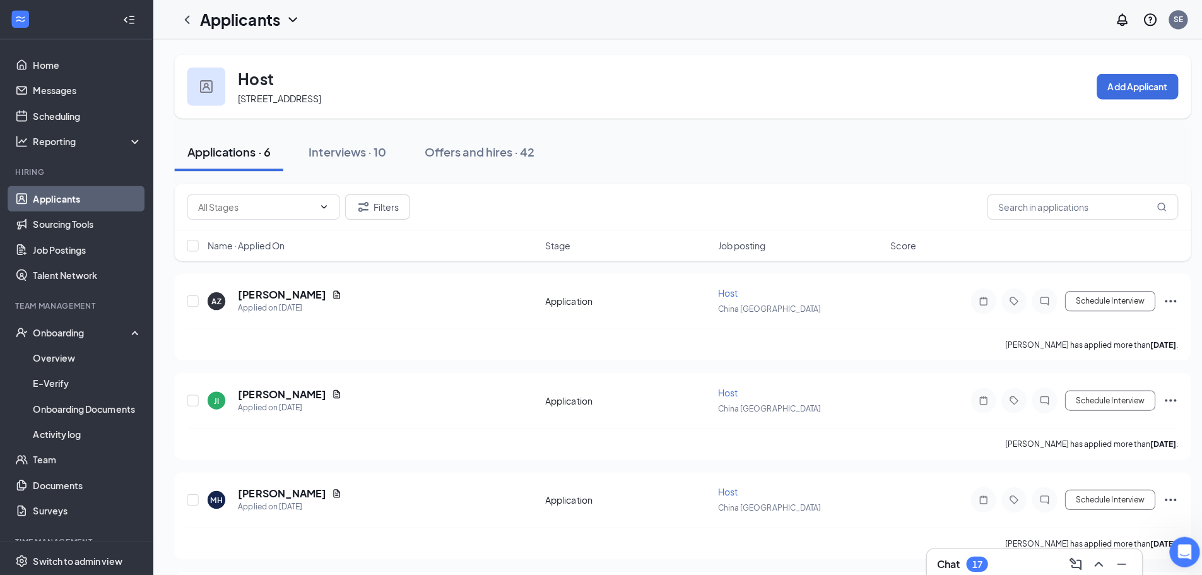
click at [79, 194] on link "Applicants" at bounding box center [87, 196] width 108 height 25
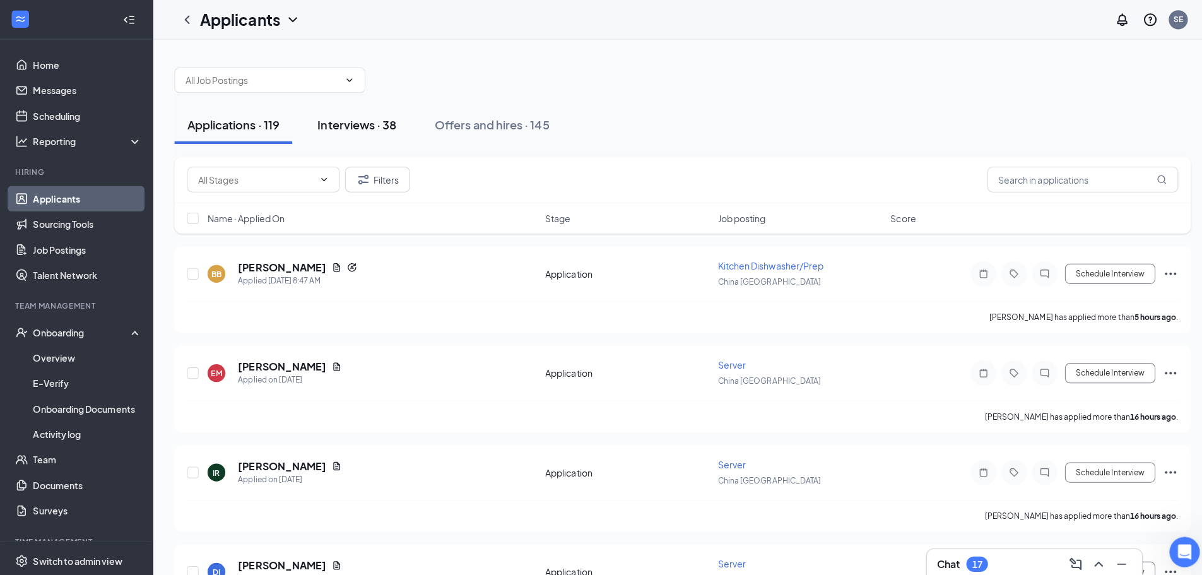
click at [347, 129] on div "Interviews · 38" at bounding box center [354, 124] width 78 height 16
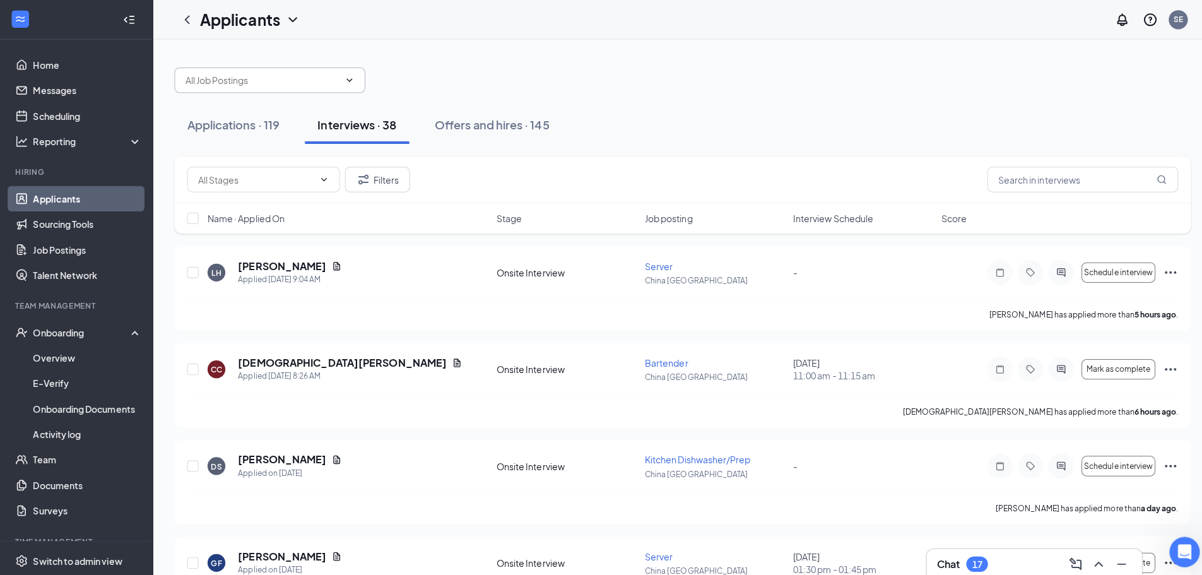
click at [225, 85] on input "text" at bounding box center [260, 80] width 153 height 14
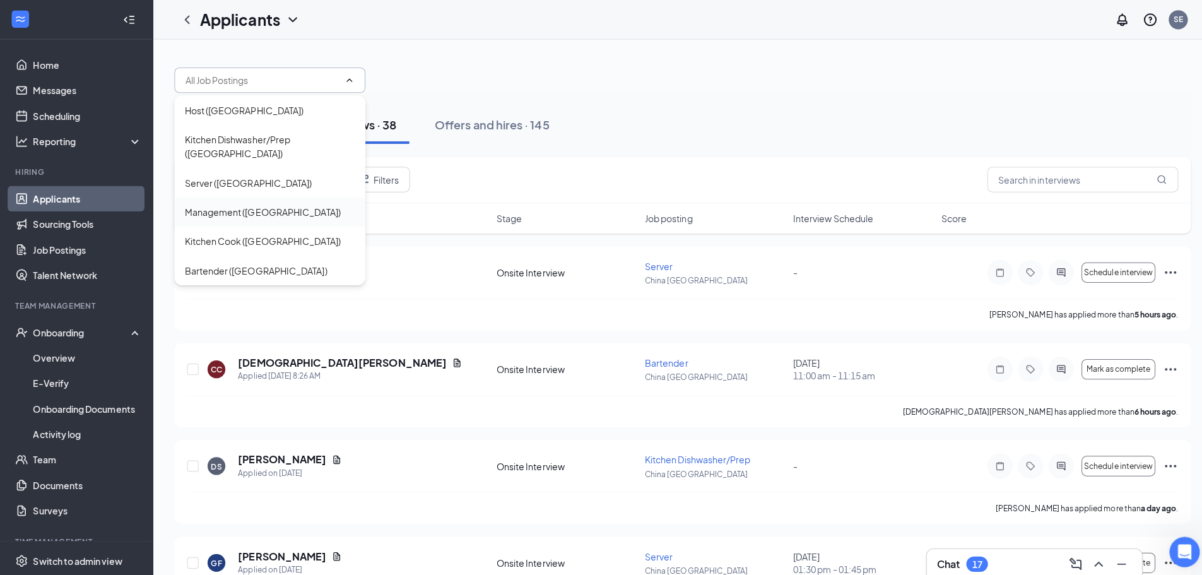
click at [264, 205] on div "Management ([GEOGRAPHIC_DATA])" at bounding box center [260, 210] width 155 height 14
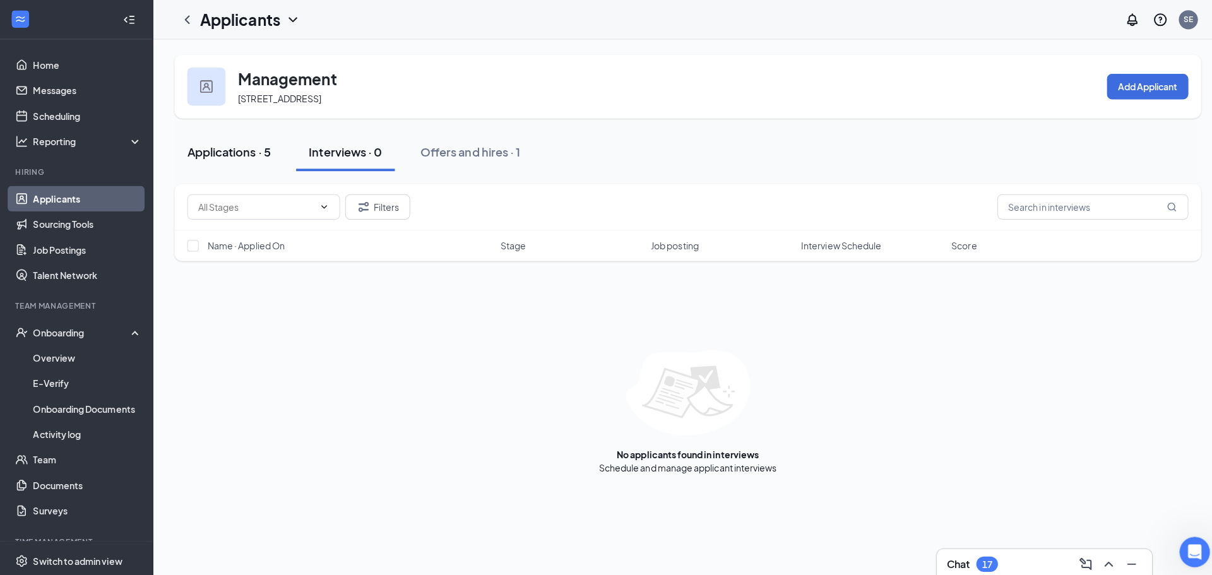
click at [217, 160] on button "Applications · 5" at bounding box center [227, 151] width 108 height 38
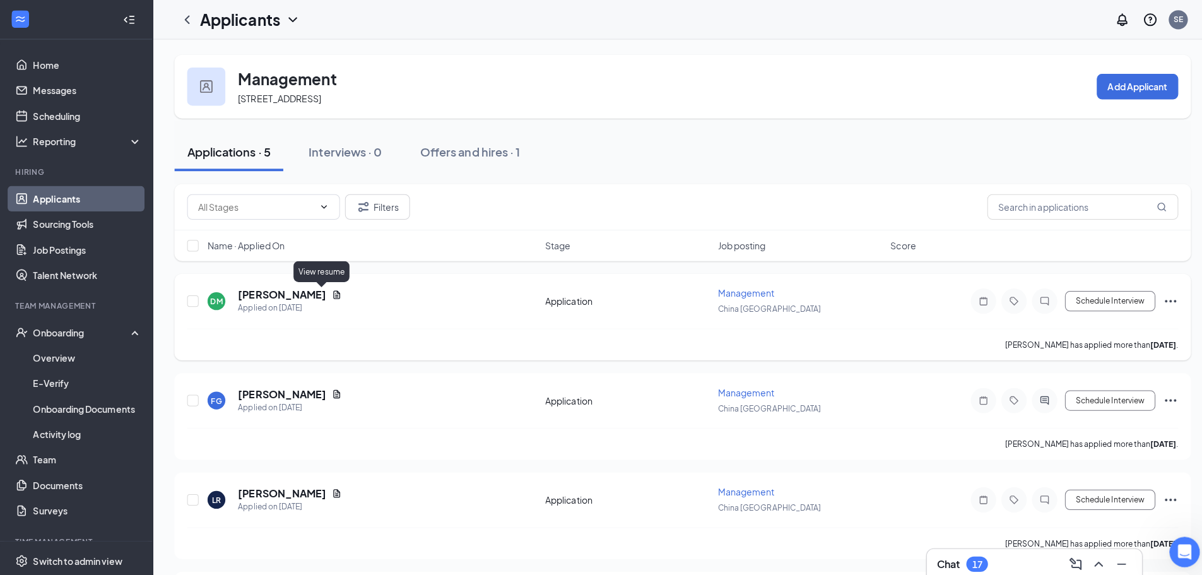
click at [329, 293] on icon "Document" at bounding box center [334, 292] width 10 height 10
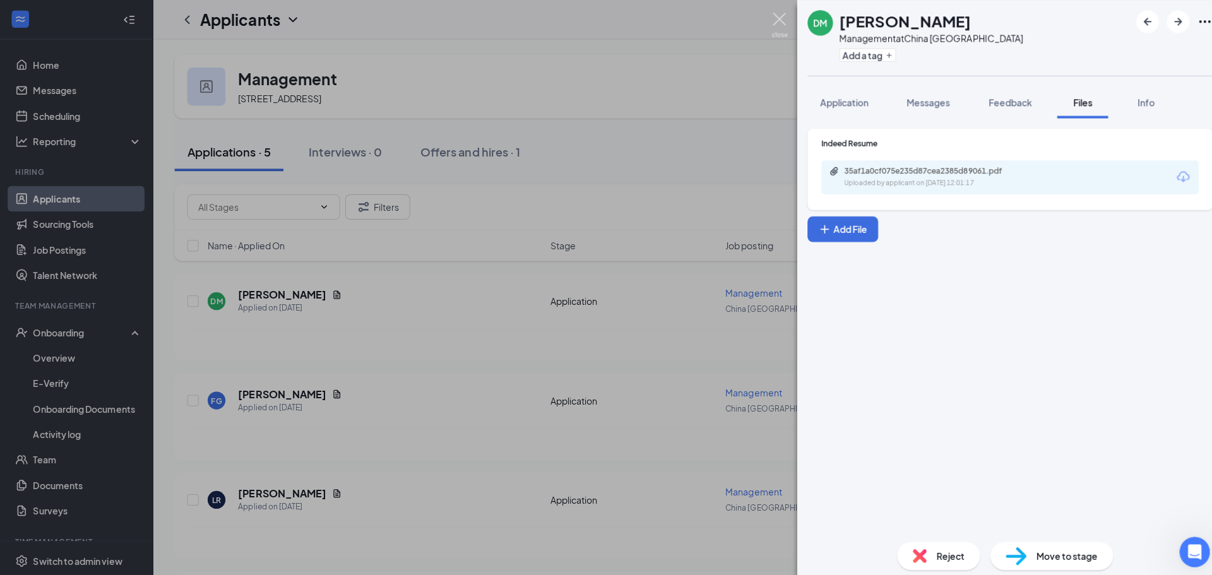
click at [774, 21] on img at bounding box center [773, 25] width 16 height 25
